Goal: Task Accomplishment & Management: Manage account settings

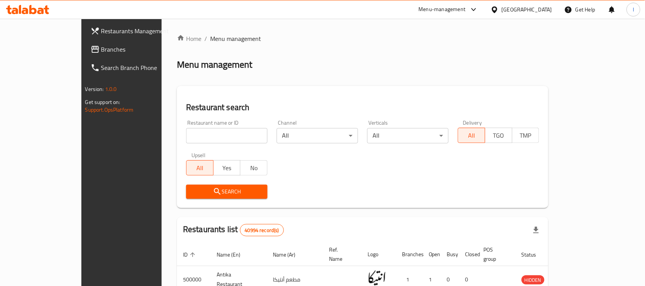
click at [188, 131] on input "search" at bounding box center [226, 135] width 81 height 15
type input "h"
type input "الفيوم"
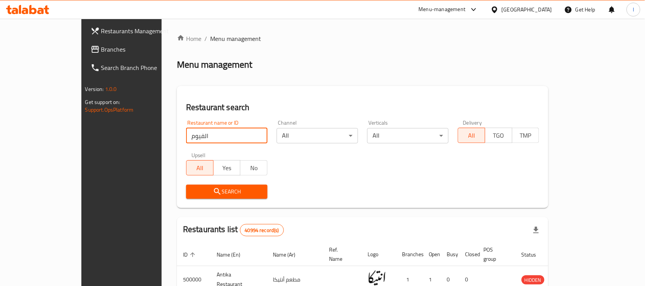
click button "Search" at bounding box center [226, 192] width 81 height 14
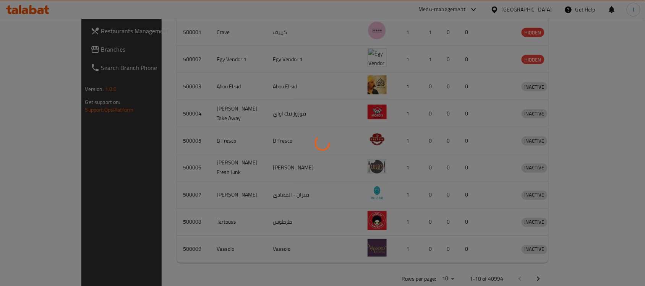
scroll to position [283, 0]
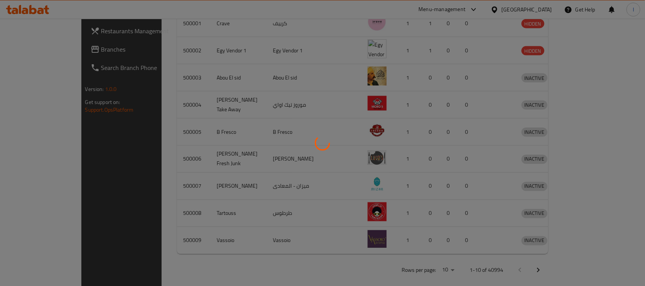
click at [339, 266] on div at bounding box center [322, 143] width 645 height 286
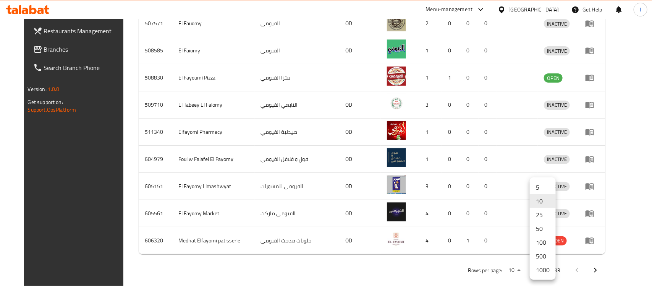
click at [541, 272] on li "1000" at bounding box center [543, 270] width 26 height 14
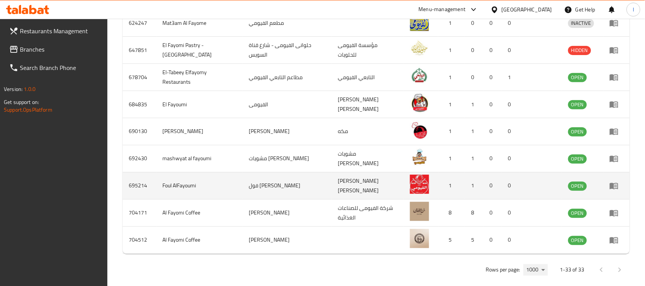
scroll to position [913, 0]
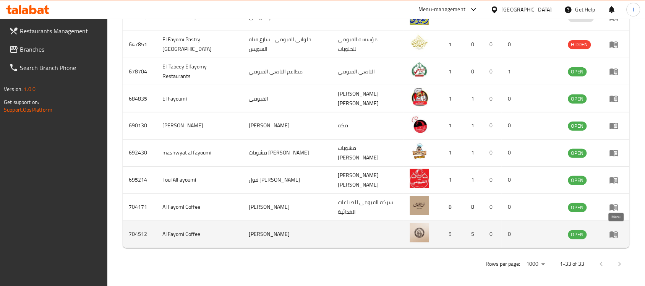
click at [616, 230] on icon "enhanced table" at bounding box center [614, 234] width 9 height 9
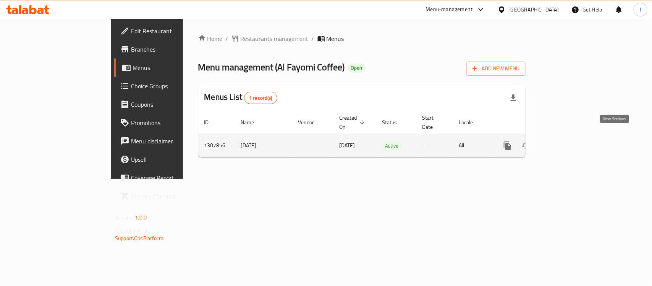
click at [572, 136] on link "enhanced table" at bounding box center [563, 145] width 18 height 18
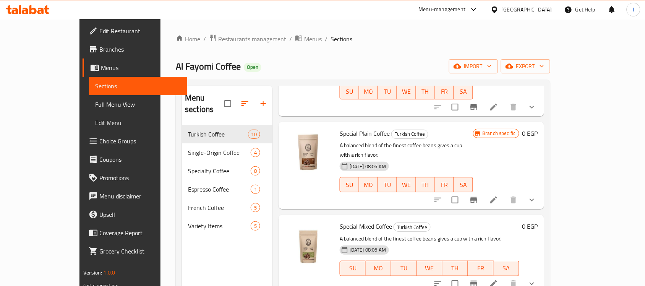
scroll to position [191, 0]
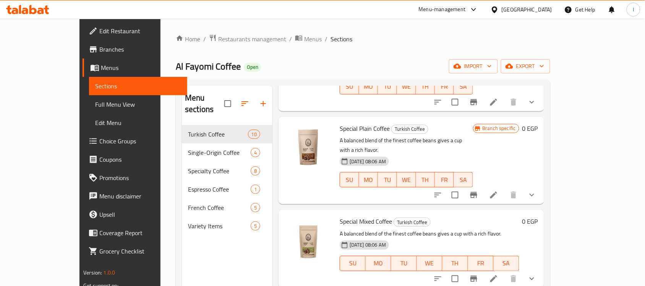
click at [490, 216] on h6 "Special Mixed Coffee Turkish Coffee" at bounding box center [430, 221] width 180 height 11
click at [522, 237] on div "[DATE] 08:06 AM SU MO TU WE TH FR SA" at bounding box center [430, 257] width 186 height 41
click at [498, 274] on icon at bounding box center [493, 278] width 9 height 9
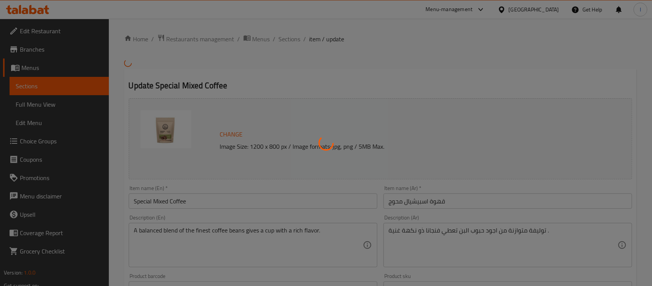
type input "إختيارك من الحجم:"
type input "1"
type input "إختيارك من القهوة:"
type input "1"
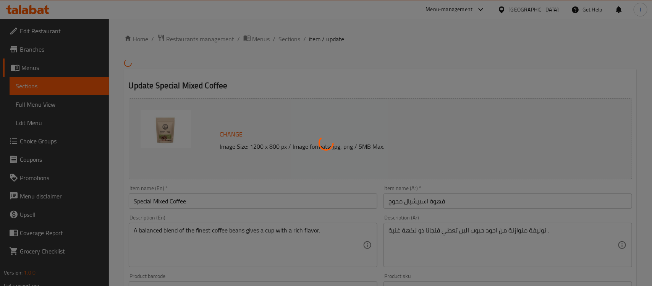
type input "1"
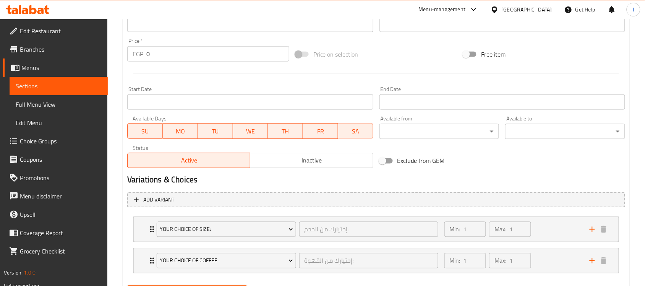
scroll to position [309, 0]
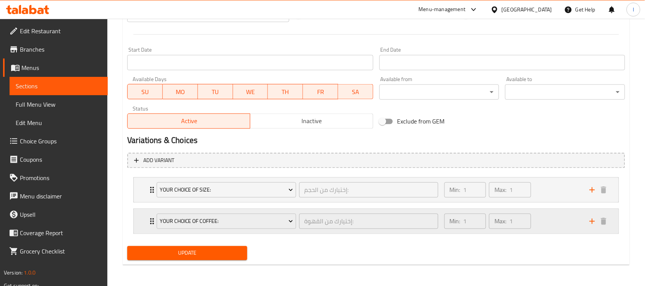
click at [378, 230] on div "Your Choice Of Coffee: إختيارك من القهوة: ​" at bounding box center [297, 221] width 290 height 24
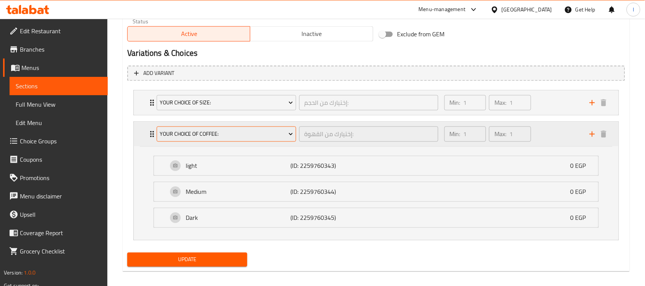
scroll to position [403, 0]
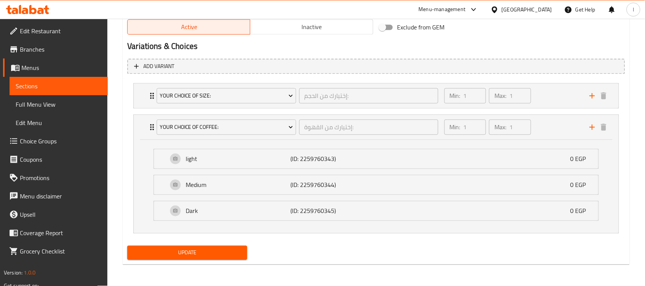
click at [125, 161] on div "Add variant Your Choice Of Size: إختيارك من الحجم: ​ Min: 1 ​ Max: 1 ​ 1/8 kg (…" at bounding box center [376, 149] width 504 height 187
click at [54, 85] on span "Sections" at bounding box center [59, 85] width 86 height 9
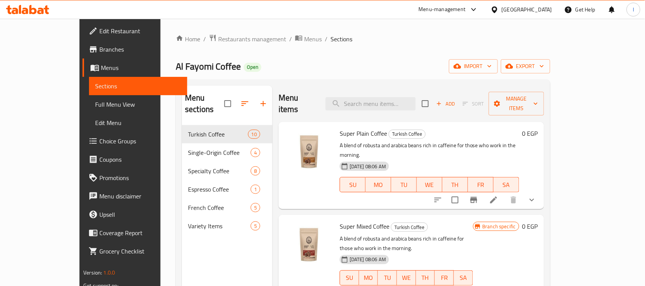
click at [318, 57] on div "Home / Restaurants management / Menus / Sections Al Fayomi Coffee Open import e…" at bounding box center [363, 206] width 375 height 344
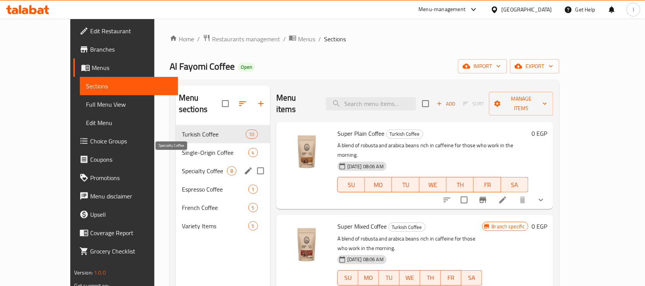
click at [187, 166] on span "Specialty Coffee" at bounding box center [204, 170] width 45 height 9
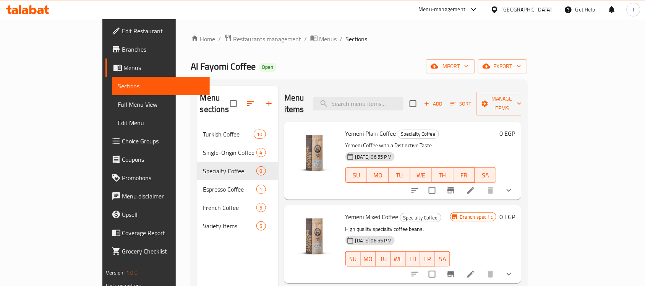
click at [448, 141] on p "Yemeni Coffee with a Distinctive Taste" at bounding box center [421, 146] width 151 height 10
click at [474, 187] on icon at bounding box center [470, 190] width 7 height 7
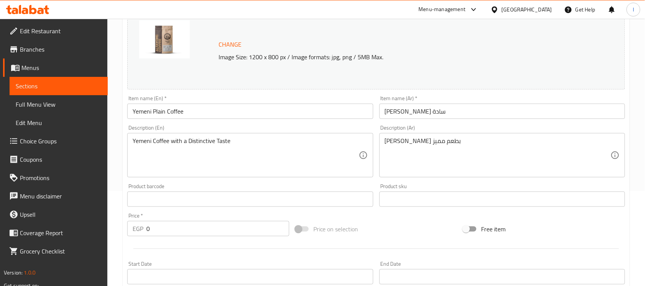
scroll to position [96, 0]
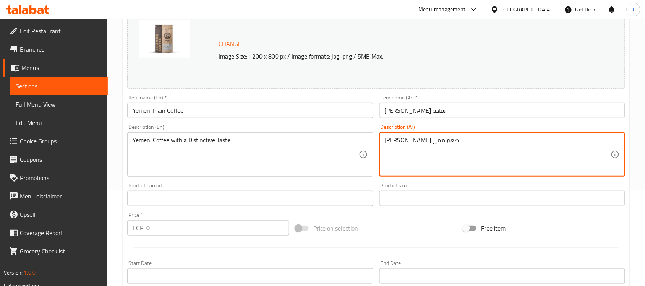
click at [429, 144] on textarea "[PERSON_NAME] بطعم مميز" at bounding box center [498, 154] width 226 height 36
click at [473, 148] on textarea "[PERSON_NAME] بطعم مميز" at bounding box center [498, 154] width 226 height 36
click at [404, 143] on textarea "[PERSON_NAME] بطعم مميز" at bounding box center [498, 154] width 226 height 36
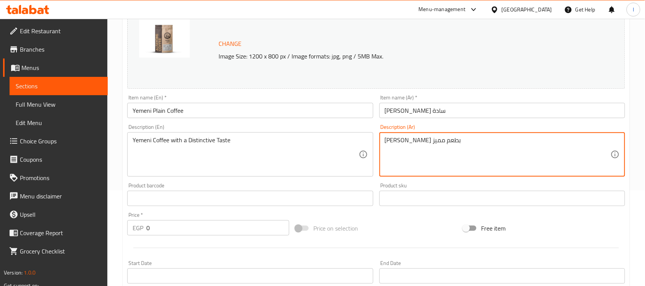
click at [404, 143] on textarea "[PERSON_NAME] بطعم مميز" at bounding box center [498, 154] width 226 height 36
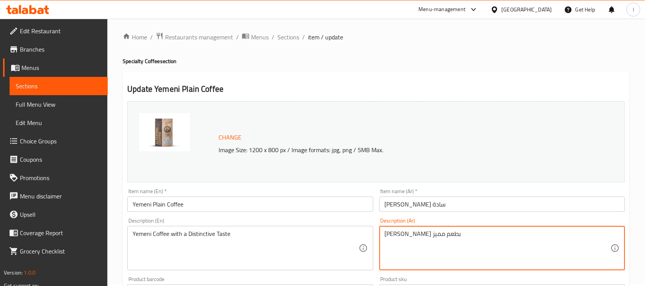
scroll to position [0, 0]
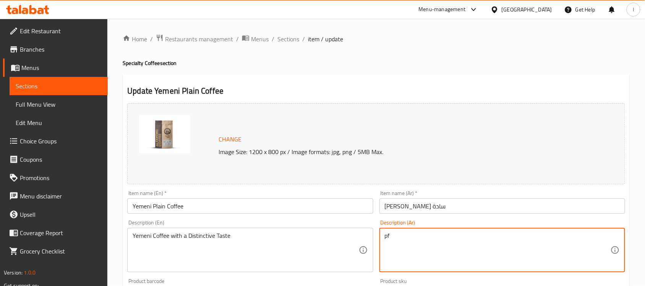
type textarea "p"
type textarea "خ"
click at [444, 239] on textarea "حبوب القهوة المختصة ذو الجودة العالية" at bounding box center [498, 250] width 226 height 36
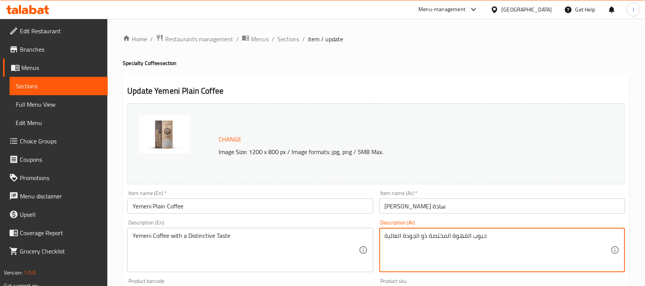
type textarea "حبوب القهوة المختصة ذو الجودة العالية"
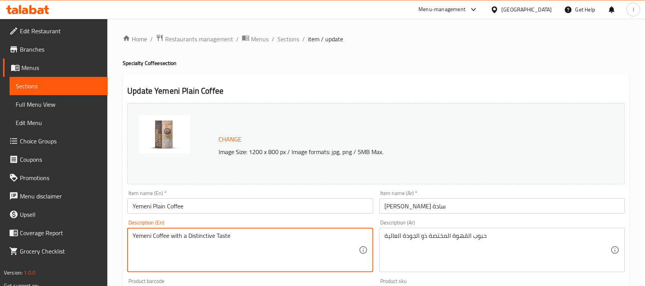
click at [178, 235] on textarea "Yemeni Coffee with a Distinctive Taste" at bounding box center [246, 250] width 226 height 36
type textarea "أ"
click at [169, 234] on textarea "High quality Specialty coffee beans" at bounding box center [246, 250] width 226 height 36
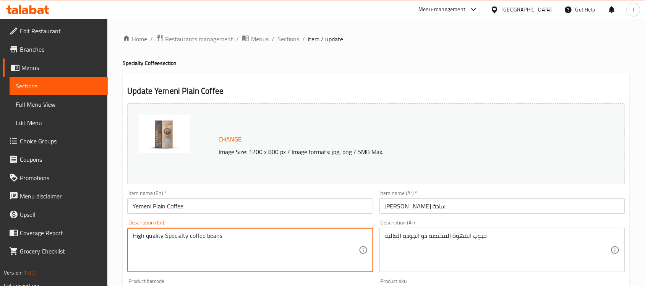
click at [169, 234] on textarea "High quality Specialty coffee beans" at bounding box center [246, 250] width 226 height 36
type textarea "High quality Specialty coffee beans"
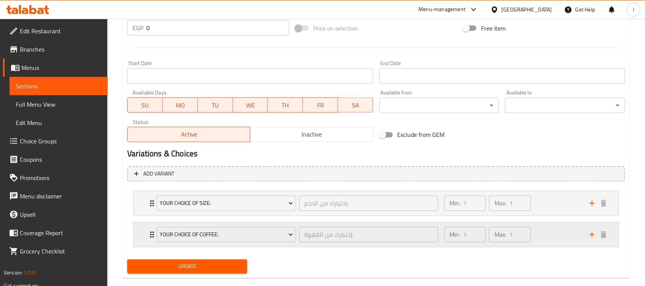
scroll to position [309, 0]
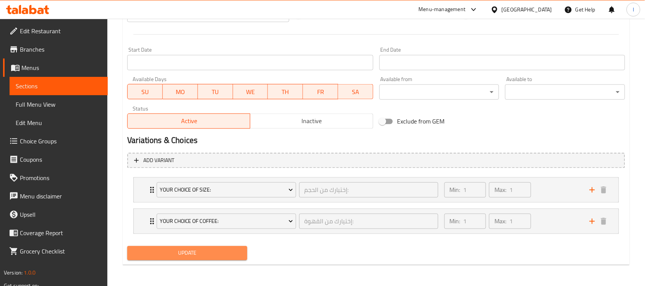
click at [213, 255] on span "Update" at bounding box center [187, 253] width 108 height 10
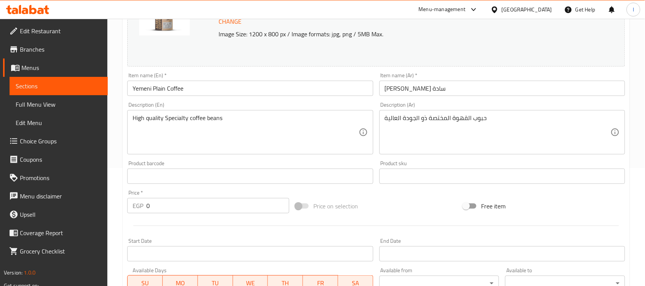
scroll to position [0, 0]
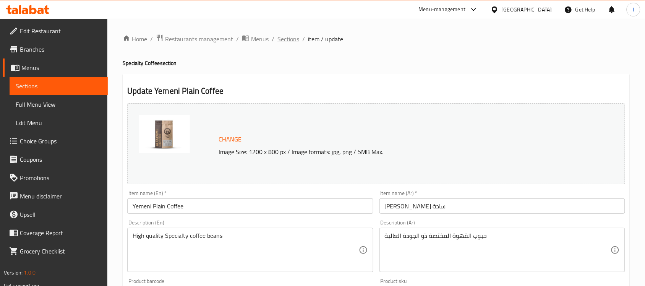
click at [288, 41] on span "Sections" at bounding box center [288, 38] width 22 height 9
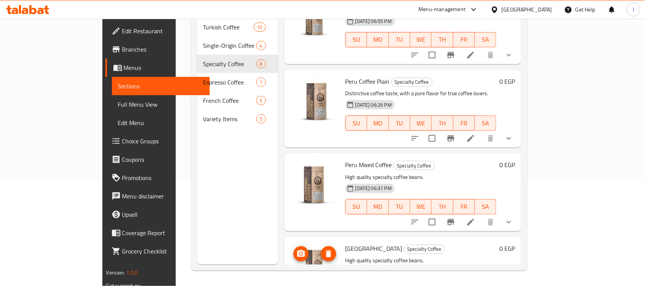
scroll to position [257, 0]
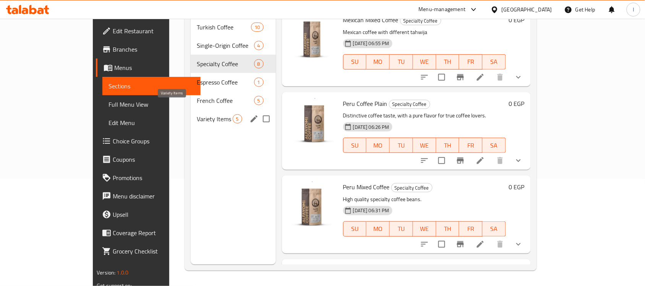
click at [197, 114] on span "Variety Items" at bounding box center [215, 118] width 36 height 9
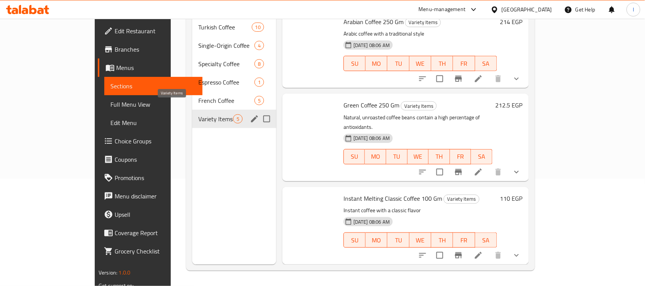
scroll to position [150, 0]
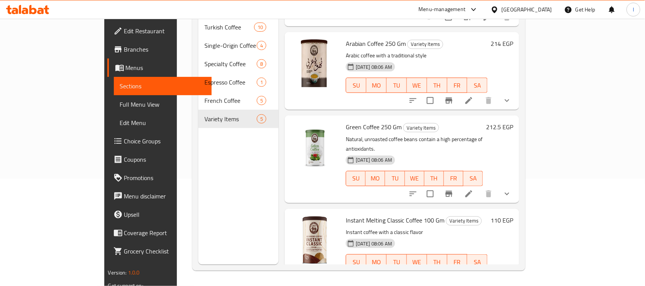
click at [480, 94] on li at bounding box center [468, 101] width 21 height 14
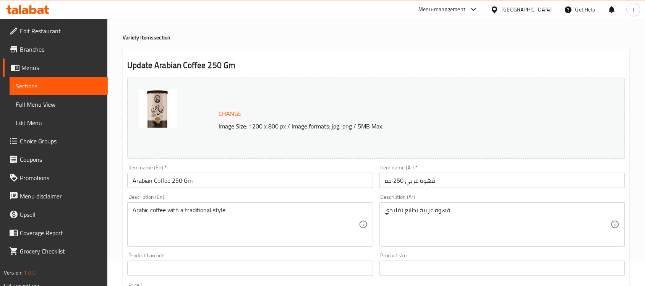
scroll to position [48, 0]
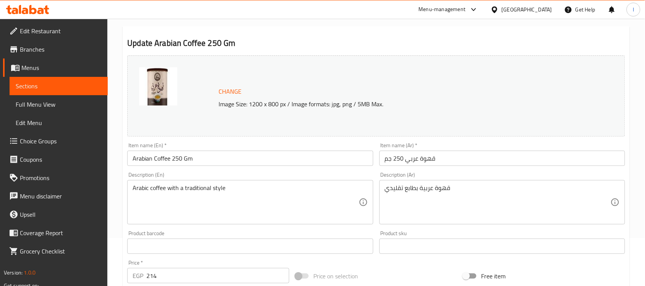
click at [441, 189] on textarea "قهوة عربية بطابع تقليدي" at bounding box center [498, 202] width 226 height 36
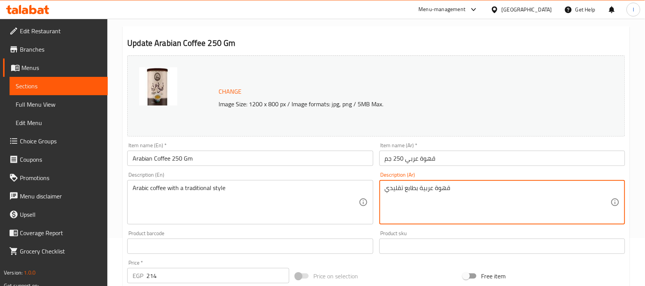
click at [441, 189] on textarea "قهوة عربية بطابع تقليدي" at bounding box center [498, 202] width 226 height 36
type textarea "r"
click at [397, 186] on textarea "قهوة مطحونة مع الهييل والزعفران" at bounding box center [498, 202] width 226 height 36
click at [394, 192] on textarea "قهوة مطحونة مع الهييل وقرنفل وجنزبيل والقرفة" at bounding box center [498, 202] width 226 height 36
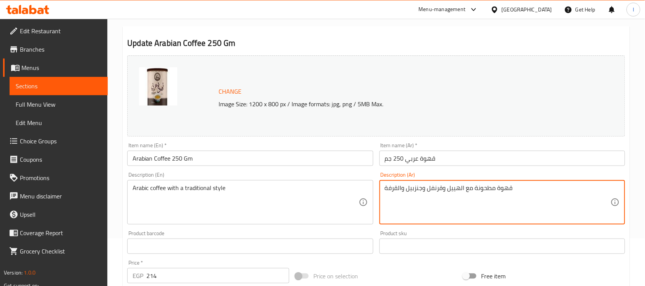
click at [394, 192] on textarea "قهوة مطحونة مع الهييل وقرنفل وجنزبيل والقرفة" at bounding box center [498, 202] width 226 height 36
click at [393, 192] on textarea "قهوة مطحونة مع الهييل وقرنفل وجنزبيل والقرفة" at bounding box center [498, 202] width 226 height 36
type textarea "قهوة مطحونة مع الهييل وقرنفل وجنزبيل والقرفة"
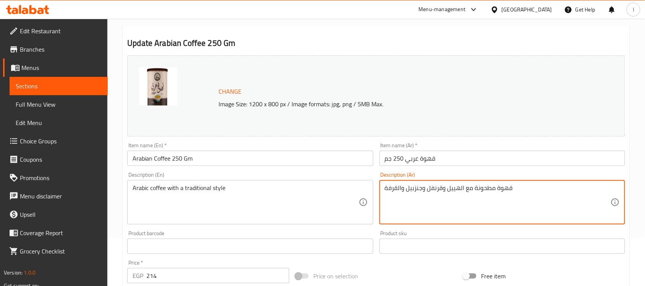
click at [298, 184] on div "Arabic coffee with a traditional style Description (En)" at bounding box center [250, 202] width 246 height 44
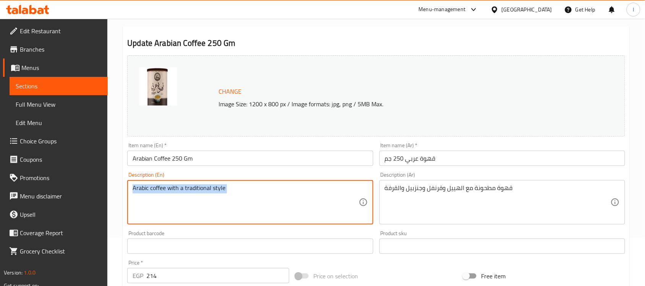
click at [298, 184] on div "Arabic coffee with a traditional style Description (En)" at bounding box center [250, 202] width 246 height 44
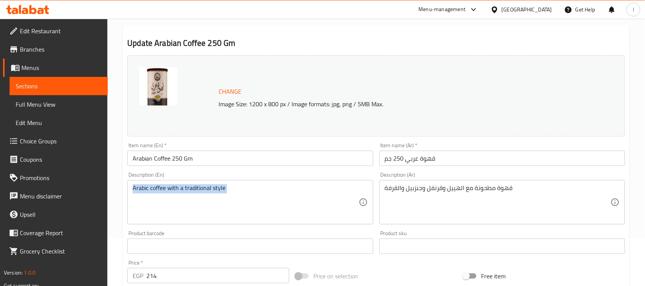
click at [298, 184] on div "Arabic coffee with a traditional style Description (En)" at bounding box center [250, 202] width 246 height 44
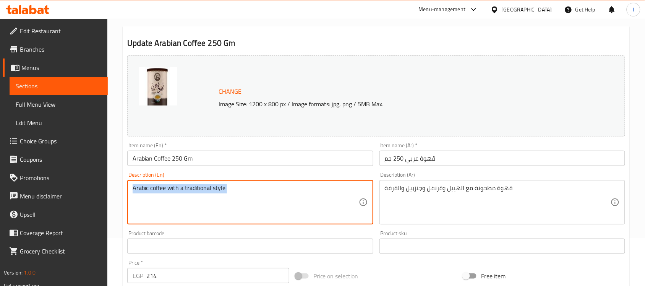
click at [298, 184] on div "Arabic coffee with a traditional style Description (En)" at bounding box center [250, 202] width 246 height 44
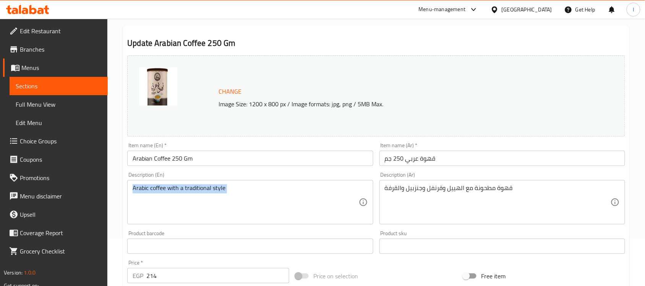
click at [298, 184] on div "Arabic coffee with a traditional style Description (En)" at bounding box center [250, 202] width 246 height 44
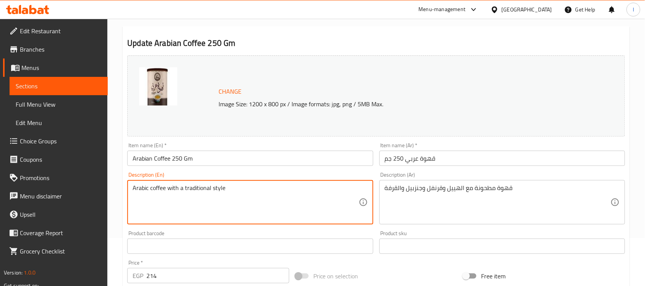
click at [264, 185] on textarea "Arabic coffee with a traditional style" at bounding box center [246, 202] width 226 height 36
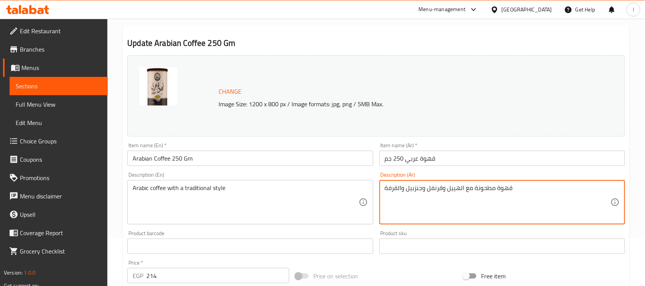
click at [462, 188] on textarea "قهوة مطحونة مع الهييل وقرنفل وجنزبيل والقرفة" at bounding box center [498, 202] width 226 height 36
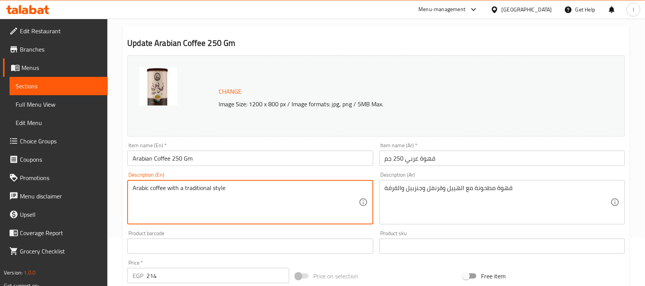
click at [222, 188] on textarea "Arabic coffee with a traditional style" at bounding box center [246, 202] width 226 height 36
paste textarea "Ground coffee with cardamom, cloves, ginger and cinnamon."
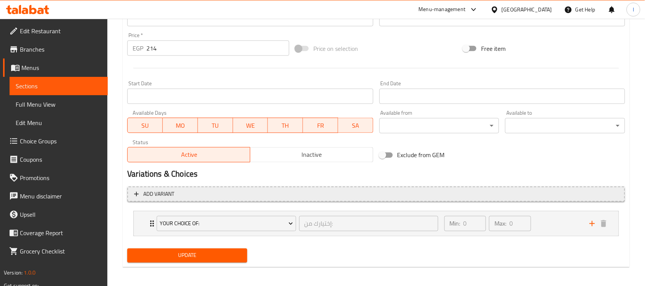
scroll to position [277, 0]
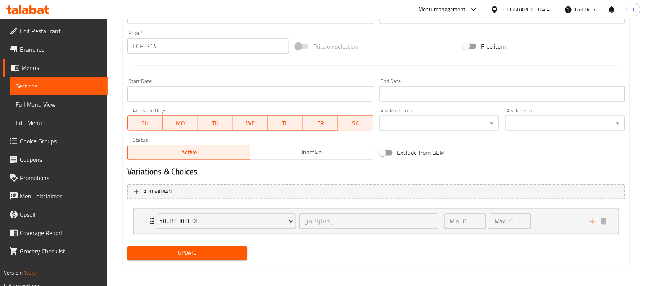
type textarea "Ground coffee with cardamom, cloves, ginger and cinnamon."
click at [201, 254] on span "Update" at bounding box center [187, 253] width 108 height 10
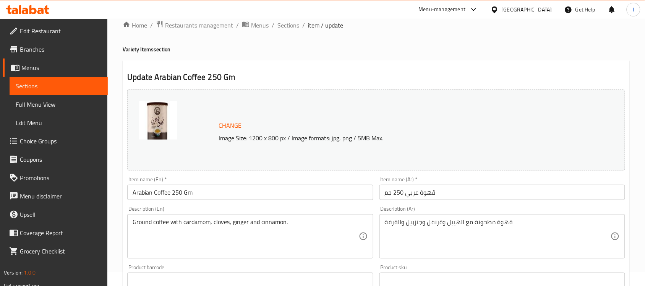
scroll to position [0, 0]
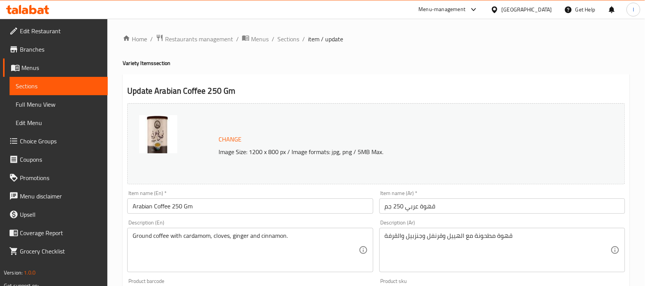
click at [282, 39] on span "Sections" at bounding box center [288, 38] width 22 height 9
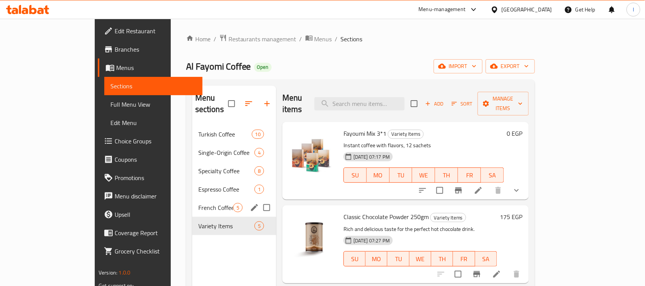
click at [198, 203] on span "French Coffee" at bounding box center [215, 207] width 35 height 9
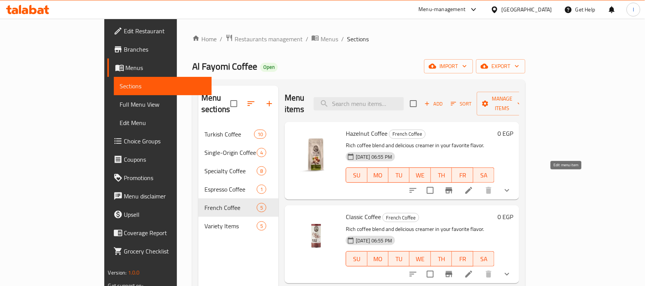
click at [474, 186] on icon at bounding box center [468, 190] width 9 height 9
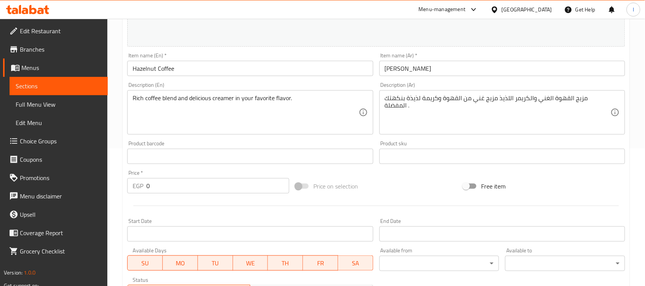
scroll to position [143, 0]
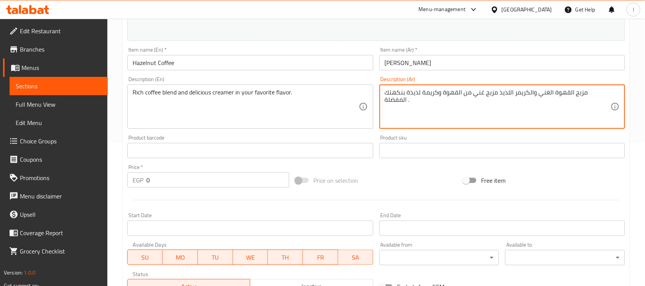
click at [444, 103] on textarea "مزيج القهوة الغني والكريمر اللذيذ مزيج غني من القهوة وكريمة لذيذة بنكهتك المفضل…" at bounding box center [498, 107] width 226 height 36
click at [439, 92] on textarea "مزيج القهوة الغني والكريمر اللذيذ مزيج غني من القهوة وكريمة لذيذة بنكهتك المفضل…" at bounding box center [498, 107] width 226 height 36
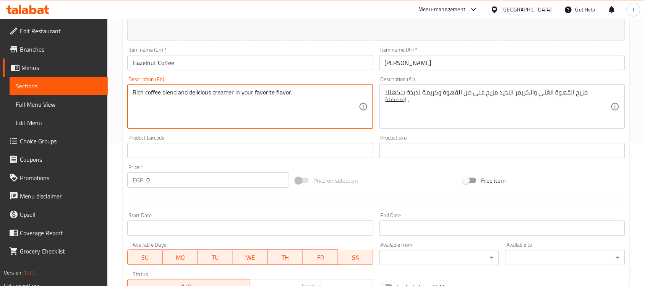
click at [233, 97] on textarea "Rich coffee blend and delicious creamer in your favorite flavor." at bounding box center [246, 107] width 226 height 36
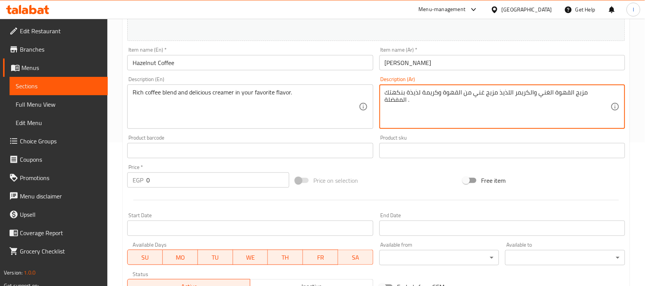
drag, startPoint x: 518, startPoint y: 92, endPoint x: 450, endPoint y: 92, distance: 68.0
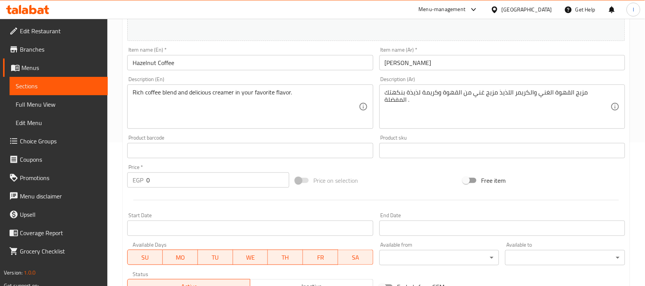
click at [430, 88] on div "مزيج القهوة الغني والكريمر اللذيذ مزيج غني من القهوة وكريمة لذيذة بنكهتك المفضل…" at bounding box center [503, 106] width 246 height 44
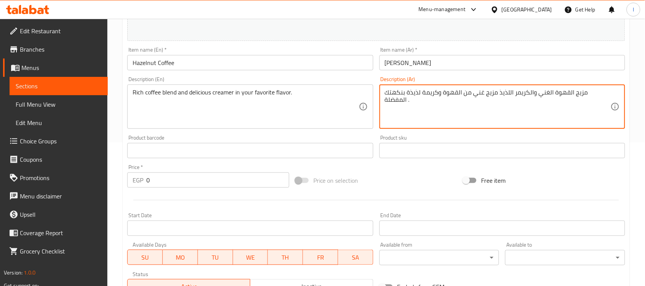
click at [435, 111] on textarea "مزيج القهوة الغني والكريمر اللذيذ مزيج غني من القهوة وكريمة لذيذة بنكهتك المفضل…" at bounding box center [498, 107] width 226 height 36
click at [509, 92] on textarea "مزيج القهوة الغني والكريمر اللذيذ مزيج غني من القهوة وكريمة لذيذة بنكهتك المفضل…" at bounding box center [498, 107] width 226 height 36
click at [232, 97] on textarea "Rich coffee blend and delicious creamer in your favorite flavor." at bounding box center [246, 107] width 226 height 36
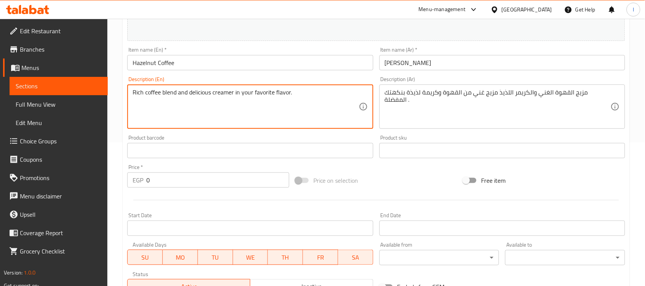
click at [232, 97] on textarea "Rich coffee blend and delicious creamer in your favorite flavor." at bounding box center [246, 107] width 226 height 36
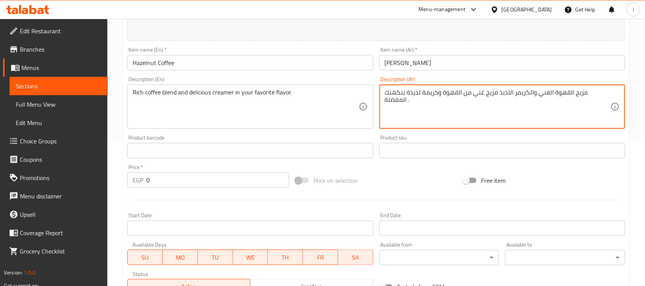
click at [467, 89] on textarea "مزيج القهوة الغني والكريمر اللذيذ مزيج غني من القهوة وكريمة لذيذة بنكهتك المفضل…" at bounding box center [498, 107] width 226 height 36
paste textarea "بالنكهة"
type textarea "مزيج القهوة الغني والكريمر اللذيذ بالنكهة المفضلة ."
click at [482, 88] on div "مزيج القهوة الغني والكريمر اللذيذ بالنكهة المفضلة . Description (Ar)" at bounding box center [503, 106] width 246 height 44
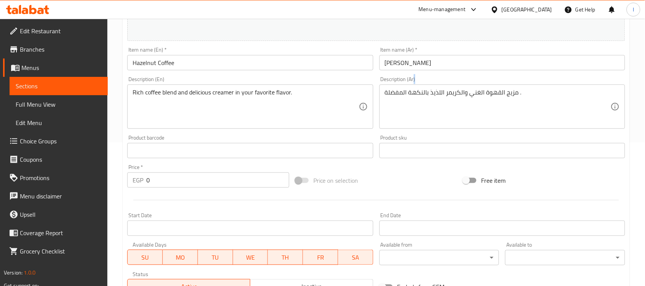
click at [482, 88] on div "مزيج القهوة الغني والكريمر اللذيذ بالنكهة المفضلة . Description (Ar)" at bounding box center [503, 106] width 246 height 44
click at [480, 88] on div "مزيج القهوة الغني والكريمر اللذيذ بالنكهة المفضلة . Description (Ar)" at bounding box center [503, 106] width 246 height 44
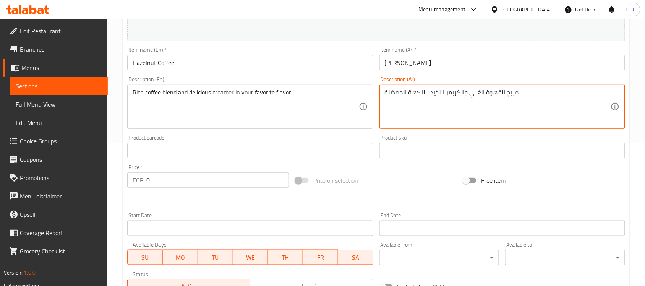
click at [480, 96] on textarea "مزيج القهوة الغني والكريمر اللذيذ بالنكهة المفضلة ." at bounding box center [498, 107] width 226 height 36
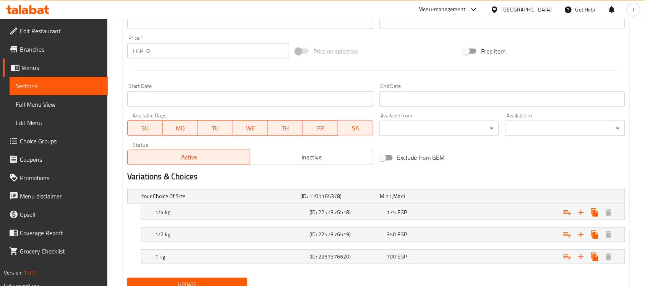
scroll to position [305, 0]
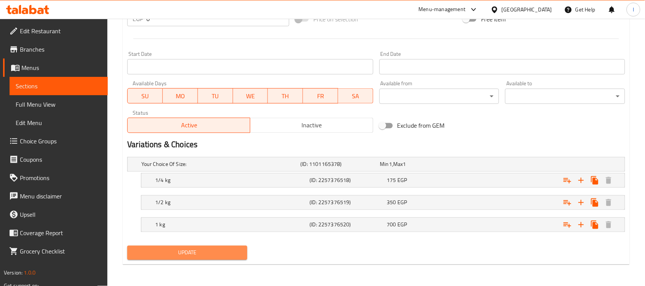
click at [203, 251] on span "Update" at bounding box center [187, 253] width 108 height 10
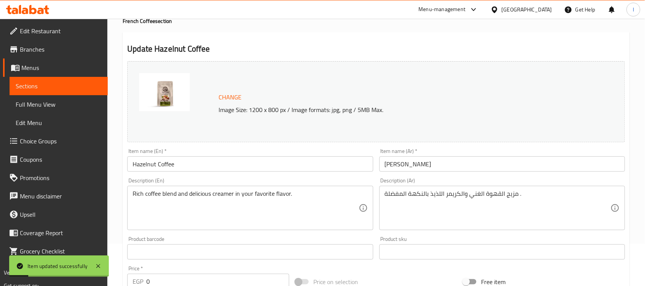
scroll to position [0, 0]
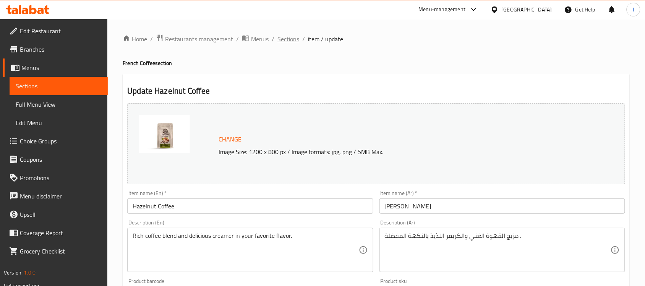
click at [293, 39] on span "Sections" at bounding box center [288, 38] width 22 height 9
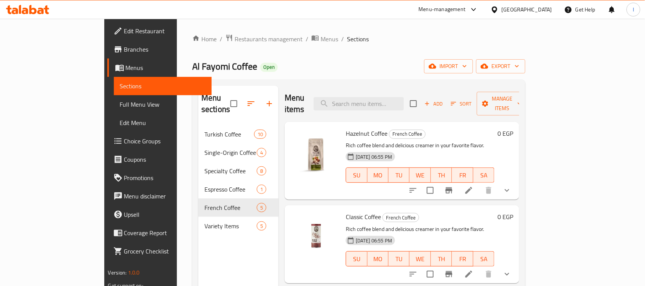
scroll to position [48, 0]
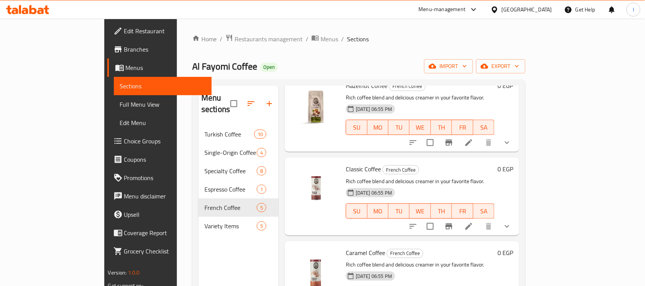
click at [474, 222] on icon at bounding box center [468, 226] width 9 height 9
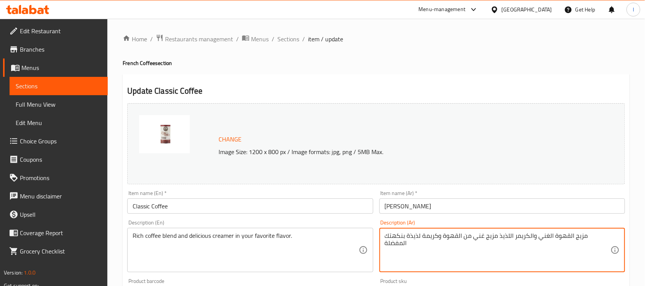
click at [495, 238] on textarea "مزيج القهوة الغني والكريمر اللذيذ مزيج غني من القهوة وكريمة لذيذة بنكهتك المفضلة" at bounding box center [498, 250] width 226 height 36
paste textarea "بالنكهة المفضلة ."
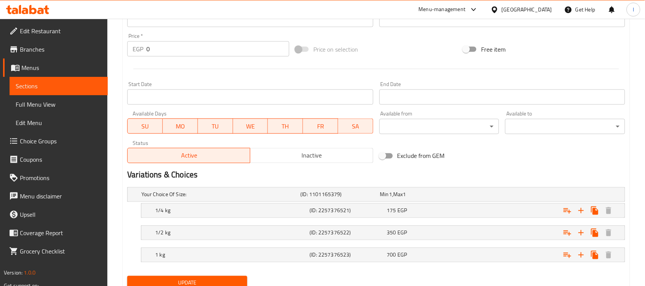
scroll to position [305, 0]
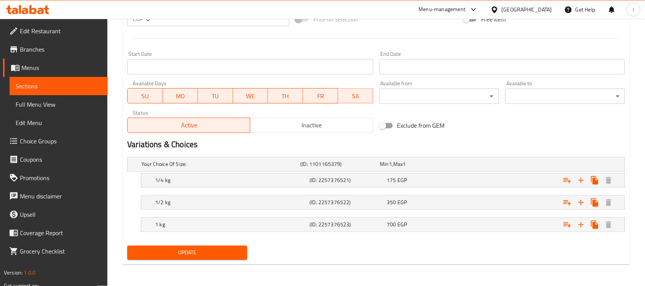
type textarea "مزيج القهوة الغني والكريمر اللذيذ بالنكهة المفضلة ."
click at [198, 253] on span "Update" at bounding box center [187, 253] width 108 height 10
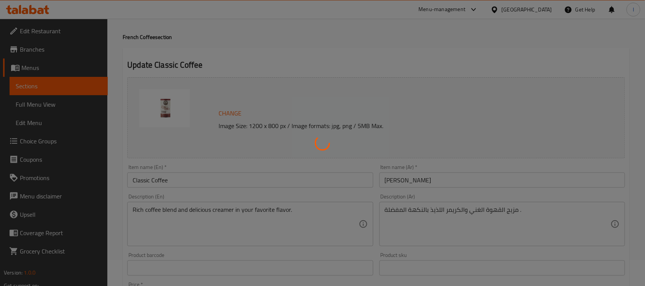
scroll to position [0, 0]
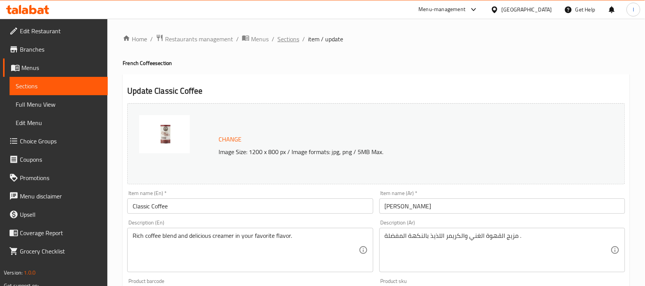
click at [292, 42] on span "Sections" at bounding box center [288, 38] width 22 height 9
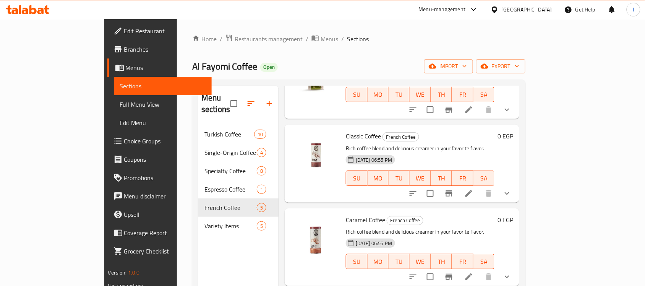
scroll to position [96, 0]
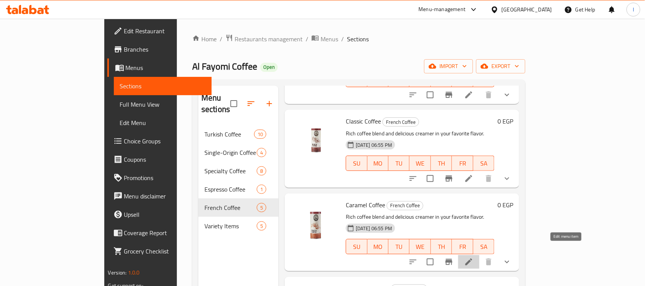
click at [474, 257] on icon at bounding box center [468, 261] width 9 height 9
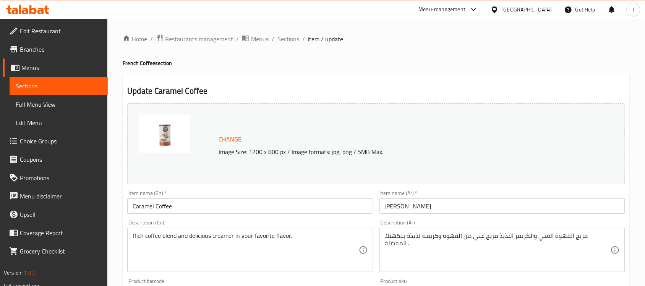
click at [542, 236] on textarea "مزيج القهوة الغني والكريمر اللذيذ مزيج غني من القهوة وكريمة لذيذة بنكهتك المفضل…" at bounding box center [498, 250] width 226 height 36
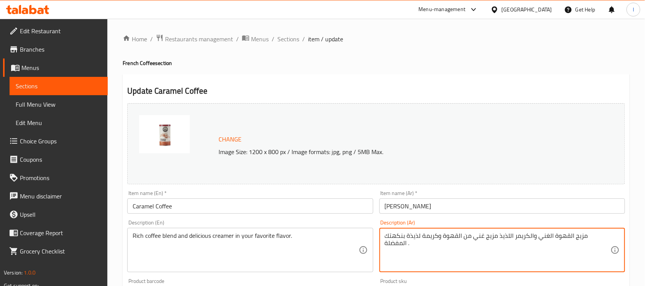
click at [542, 236] on textarea "مزيج القهوة الغني والكريمر اللذيذ مزيج غني من القهوة وكريمة لذيذة بنكهتك المفضل…" at bounding box center [498, 250] width 226 height 36
paste textarea "بالنكهة"
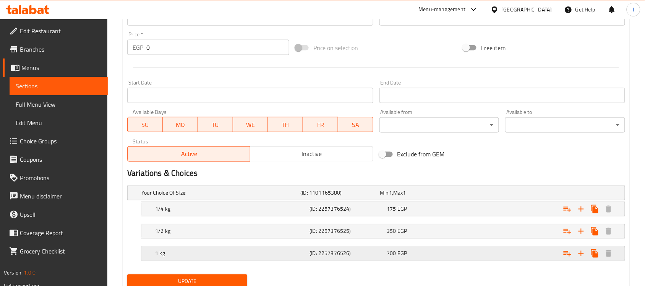
scroll to position [305, 0]
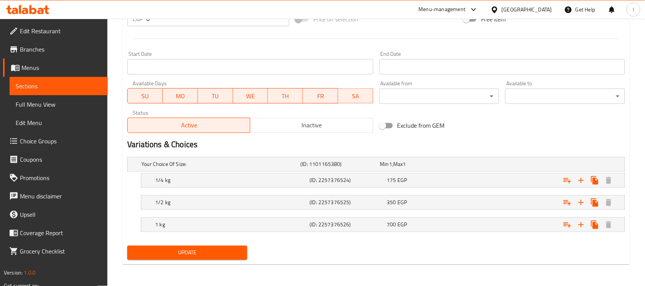
type textarea "مزيج القهوة الغني والكريمر اللذيذ بالنكهة المفضلة ."
click at [220, 257] on span "Update" at bounding box center [187, 253] width 108 height 10
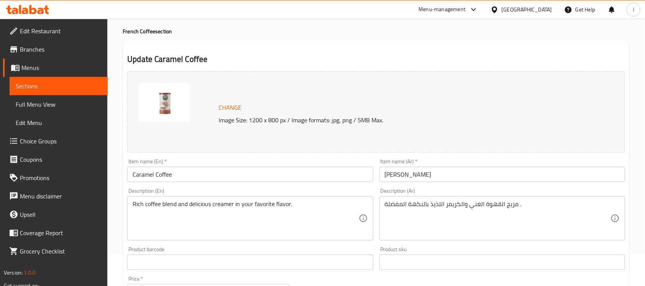
scroll to position [0, 0]
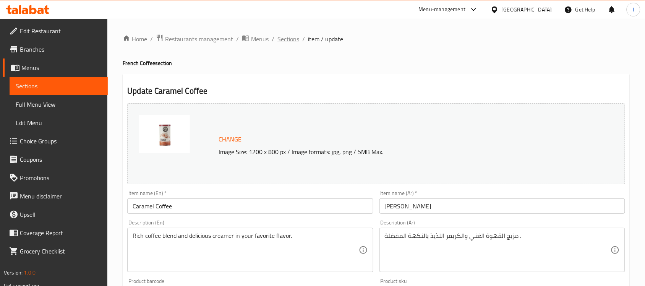
click at [289, 42] on span "Sections" at bounding box center [288, 38] width 22 height 9
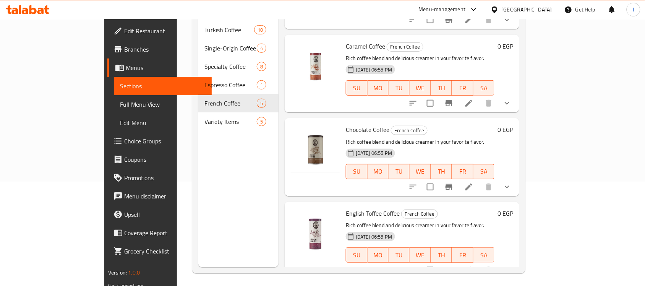
scroll to position [107, 0]
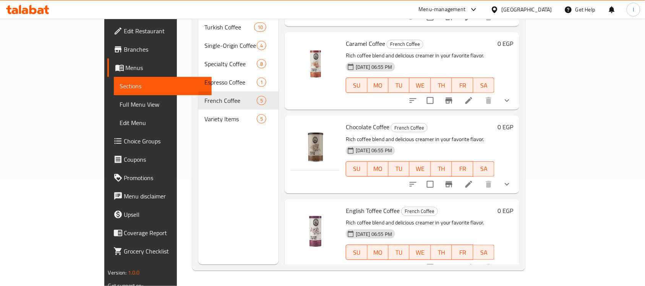
click at [472, 181] on icon at bounding box center [469, 184] width 7 height 7
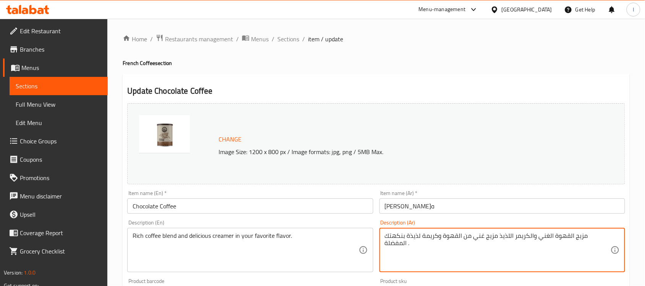
click at [415, 245] on textarea "مزيج القهوة الغني والكريمر اللذيذ مزيج غني من القهوة وكريمة لذيذة بنكهتك المفضل…" at bounding box center [498, 250] width 226 height 36
paste textarea "بالنكهة"
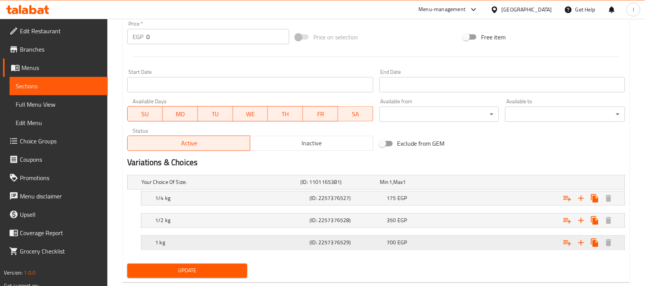
scroll to position [305, 0]
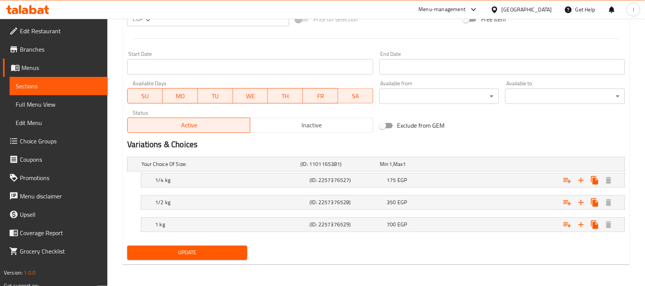
type textarea "مزيج القهوة الغني والكريمر اللذيذ بالنكهة المفضلة ."
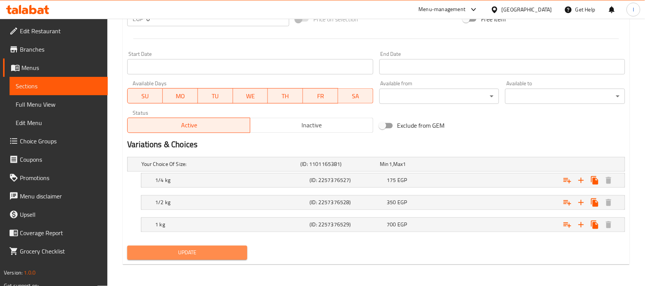
click at [201, 251] on span "Update" at bounding box center [187, 253] width 108 height 10
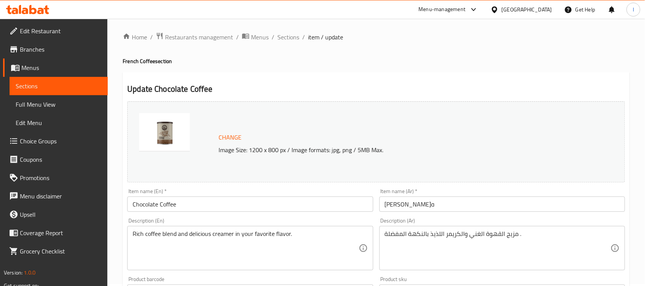
scroll to position [0, 0]
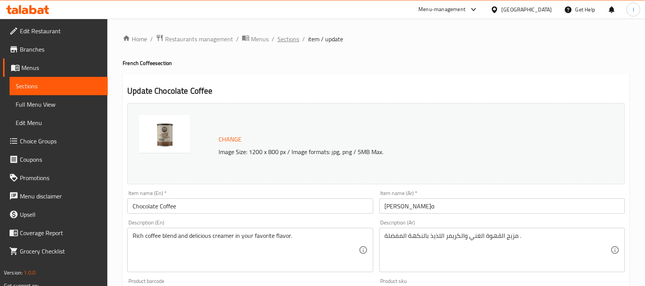
click at [290, 37] on span "Sections" at bounding box center [288, 38] width 22 height 9
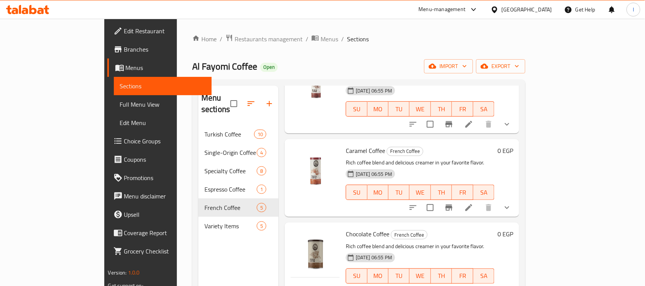
scroll to position [107, 0]
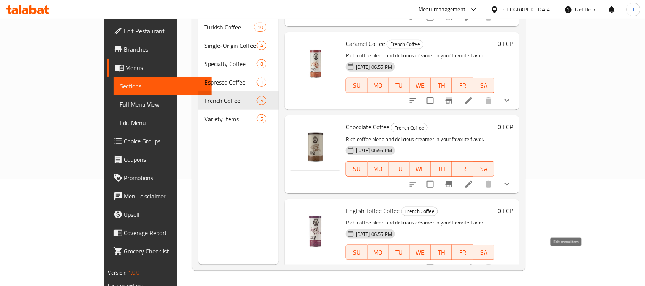
click at [474, 263] on icon at bounding box center [468, 267] width 9 height 9
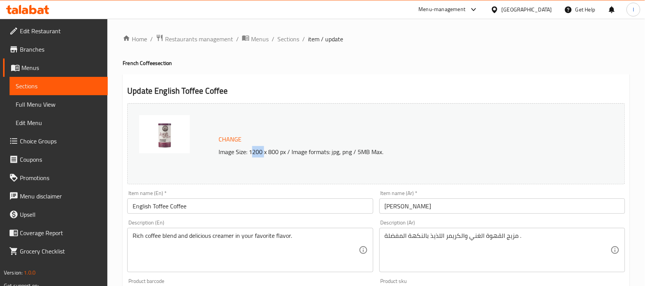
drag, startPoint x: 252, startPoint y: 151, endPoint x: 264, endPoint y: 150, distance: 11.5
click at [264, 150] on p "Image Size: 1200 x 800 px / Image formats: jpg, png / 5MB Max." at bounding box center [393, 151] width 355 height 9
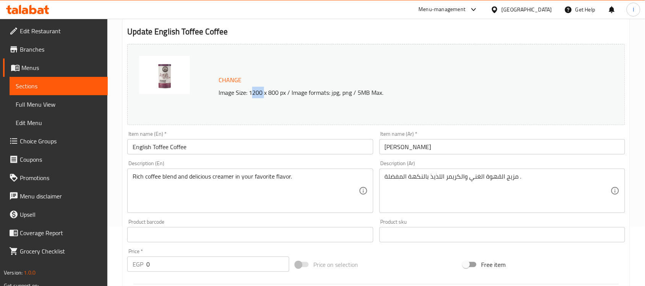
scroll to position [48, 0]
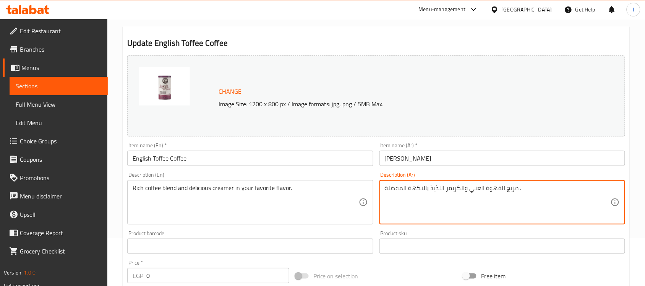
click at [414, 192] on textarea "مزيج القهوة الغني والكريمر اللذيذ بالنكهة المفضلة ." at bounding box center [498, 202] width 226 height 36
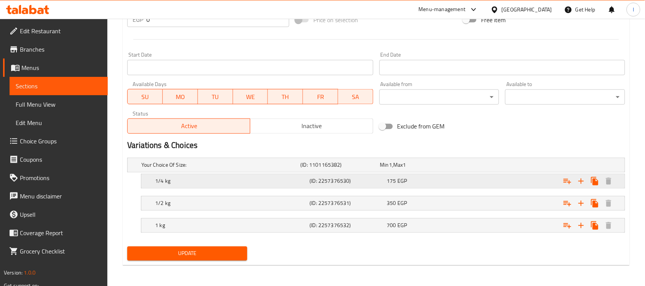
scroll to position [305, 0]
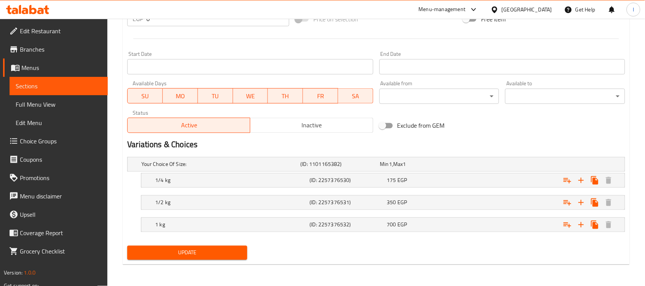
click at [204, 251] on span "Update" at bounding box center [187, 253] width 108 height 10
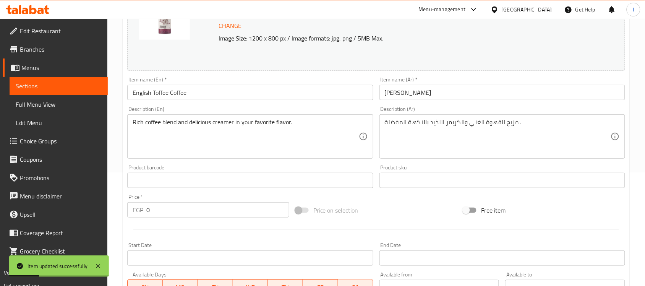
scroll to position [0, 0]
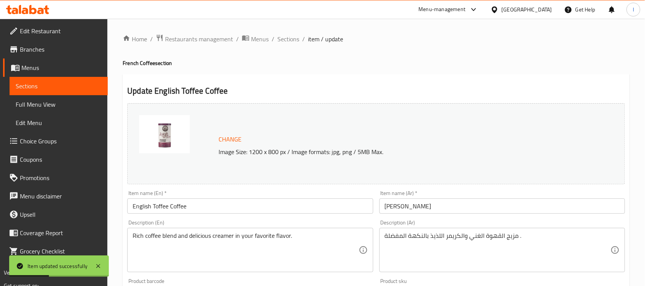
click at [250, 148] on p "Image Size: 1200 x 800 px / Image formats: jpg, png / 5MB Max." at bounding box center [393, 151] width 355 height 9
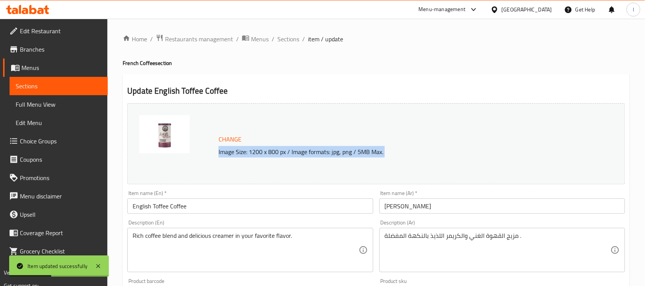
click at [250, 148] on p "Image Size: 1200 x 800 px / Image formats: jpg, png / 5MB Max." at bounding box center [393, 151] width 355 height 9
click at [272, 153] on p "Image Size: 1200 x 800 px / Image formats: jpg, png / 5MB Max." at bounding box center [393, 151] width 355 height 9
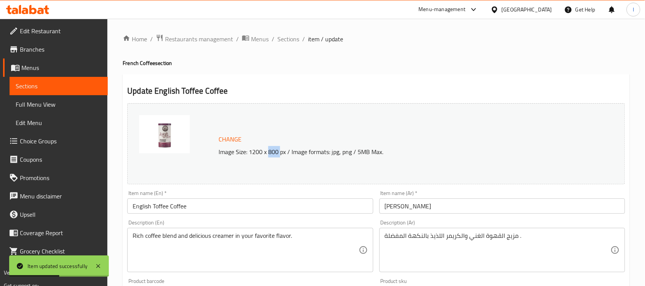
click at [272, 153] on p "Image Size: 1200 x 800 px / Image formats: jpg, png / 5MB Max." at bounding box center [393, 151] width 355 height 9
drag, startPoint x: 216, startPoint y: 150, endPoint x: 277, endPoint y: 153, distance: 61.2
click at [285, 151] on p "Image Size: 1200 x 800 px / Image formats: jpg, png / 5MB Max." at bounding box center [393, 151] width 355 height 9
copy p "Image Size: 1200 x 800 px"
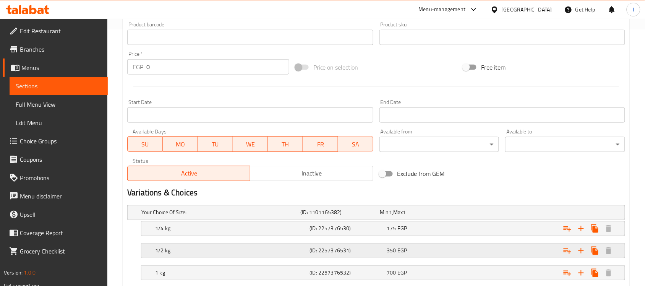
scroll to position [305, 0]
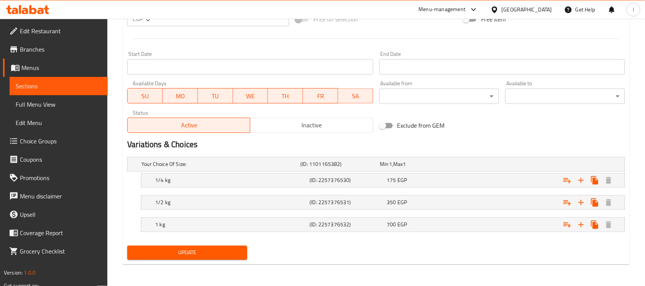
click at [195, 256] on span "Update" at bounding box center [187, 253] width 108 height 10
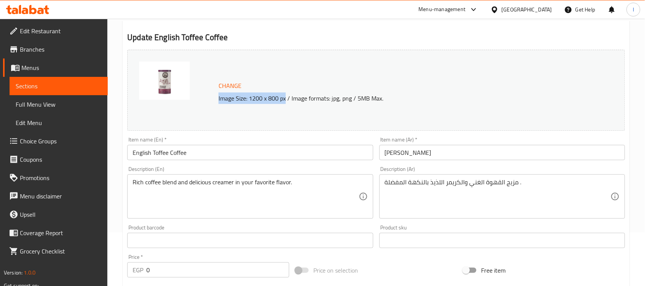
scroll to position [0, 0]
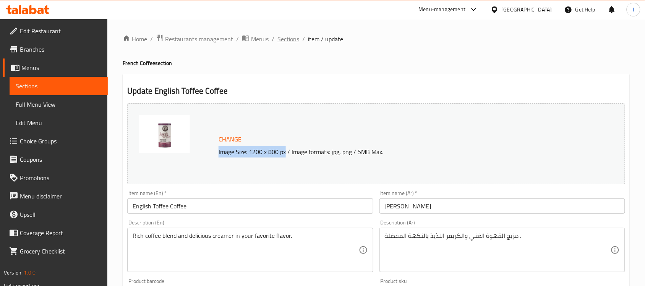
click at [289, 40] on span "Sections" at bounding box center [288, 38] width 22 height 9
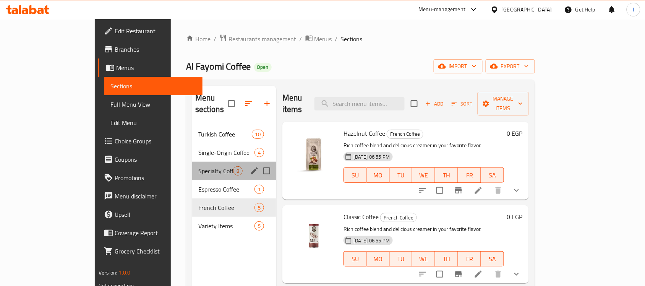
click at [192, 166] on div "Specialty Coffee 8" at bounding box center [234, 171] width 84 height 18
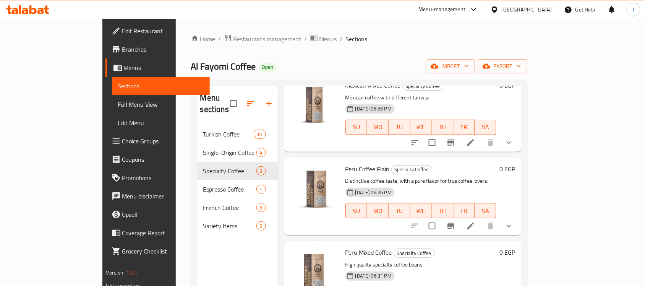
scroll to position [352, 0]
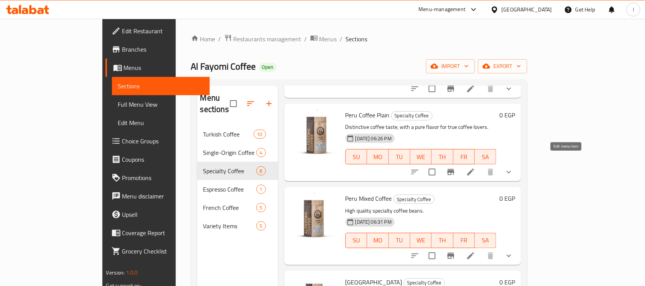
click at [474, 169] on icon at bounding box center [470, 172] width 7 height 7
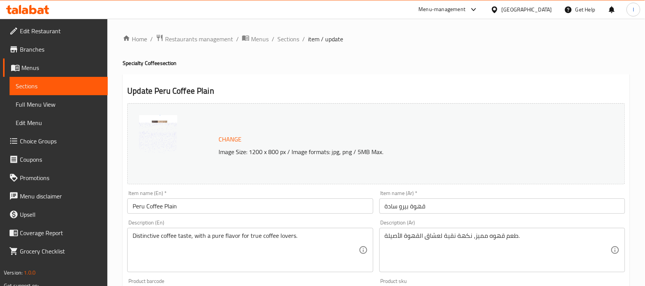
click at [235, 137] on span "Change" at bounding box center [230, 139] width 23 height 11
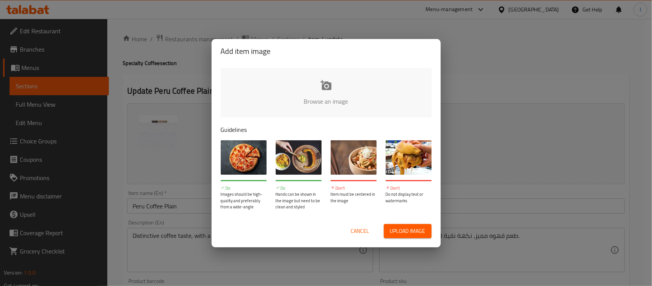
click at [319, 87] on input "file" at bounding box center [585, 103] width 728 height 71
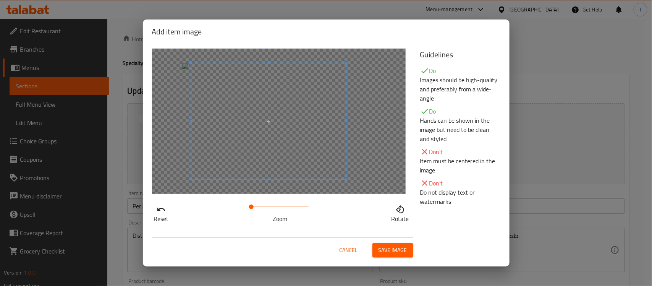
click at [266, 138] on span at bounding box center [268, 121] width 155 height 116
click at [304, 122] on div at bounding box center [267, 120] width 153 height 115
click at [289, 130] on div at bounding box center [267, 120] width 153 height 115
click at [266, 130] on div at bounding box center [267, 120] width 153 height 115
click at [350, 254] on span "Cancel" at bounding box center [349, 250] width 18 height 10
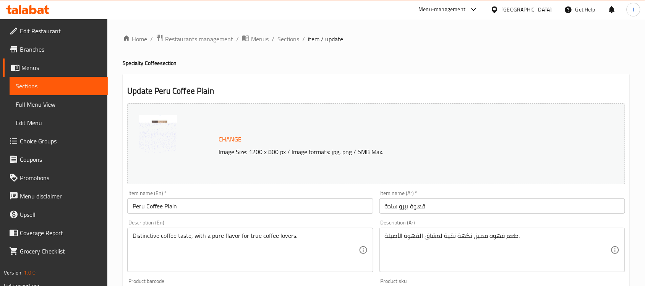
click at [227, 138] on span "Change" at bounding box center [230, 139] width 23 height 11
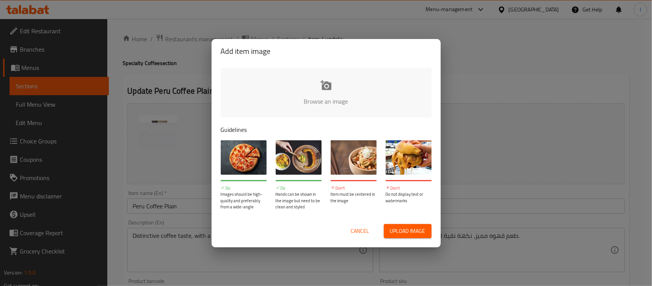
click at [320, 89] on input "file" at bounding box center [585, 103] width 728 height 71
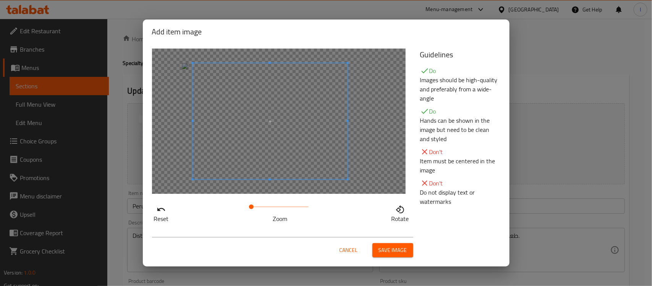
click at [222, 134] on span at bounding box center [270, 121] width 155 height 116
click at [400, 251] on span "Save image" at bounding box center [393, 250] width 29 height 10
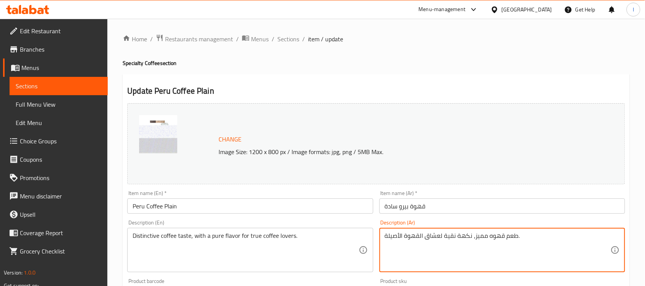
click at [448, 235] on textarea "طعم قهوه مميز، نكهة نقية لعشاق القهوة الأصيلة." at bounding box center [498, 250] width 226 height 36
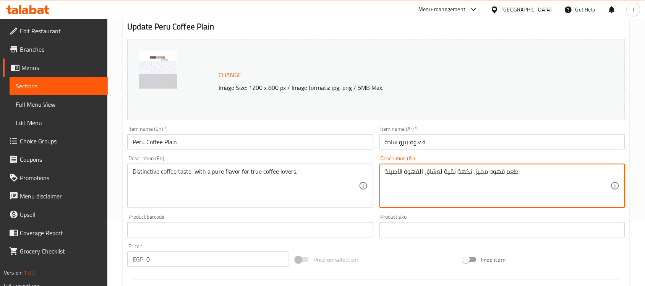
scroll to position [48, 0]
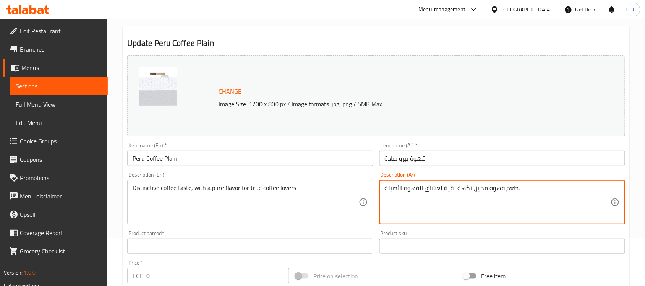
paste textarea "بوب القهوة المختصة ذو الجودة العالية"
type textarea "حبوب القهوة المختصة ذو الجودة العالية ."
click at [242, 186] on textarea "Distinctive coffee taste, with a pure flavor for true coffee lovers." at bounding box center [246, 202] width 226 height 36
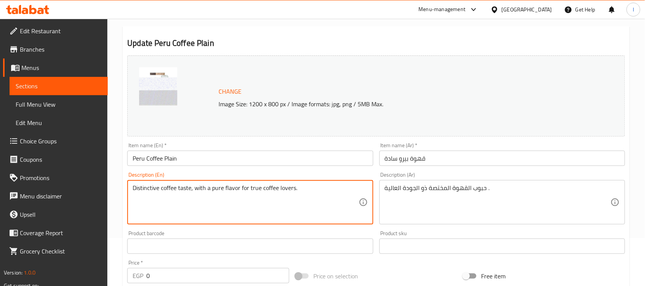
click at [242, 186] on textarea "Distinctive coffee taste, with a pure flavor for true coffee lovers." at bounding box center [246, 202] width 226 height 36
paste textarea "High quality specialty coffee bean"
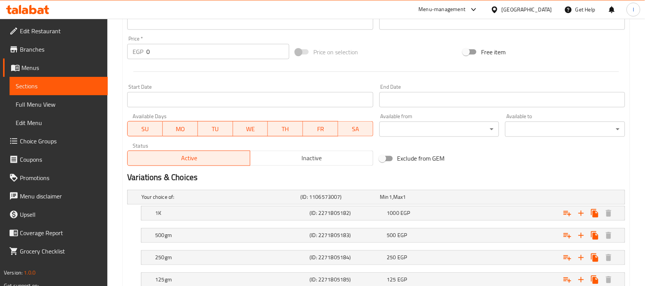
scroll to position [327, 0]
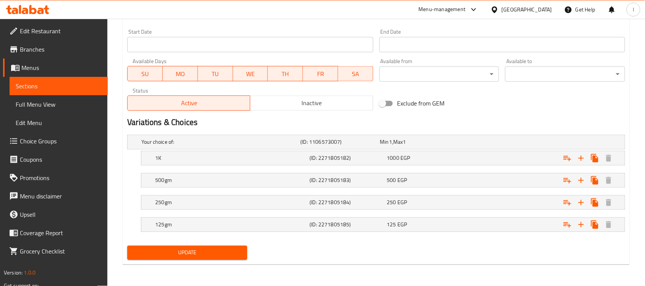
type textarea "High quality specialty coffee beans."
click at [213, 258] on button "Update" at bounding box center [187, 253] width 120 height 14
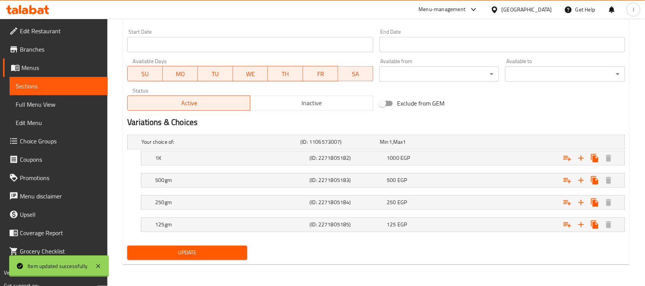
scroll to position [0, 0]
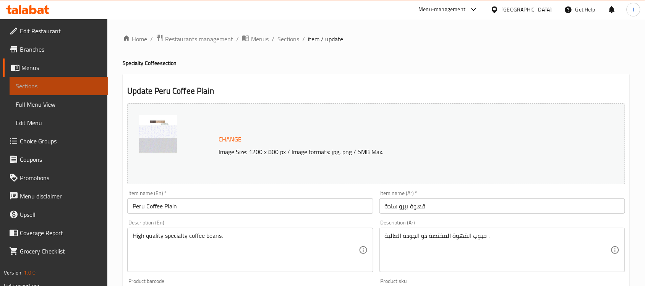
click at [54, 87] on span "Sections" at bounding box center [59, 85] width 86 height 9
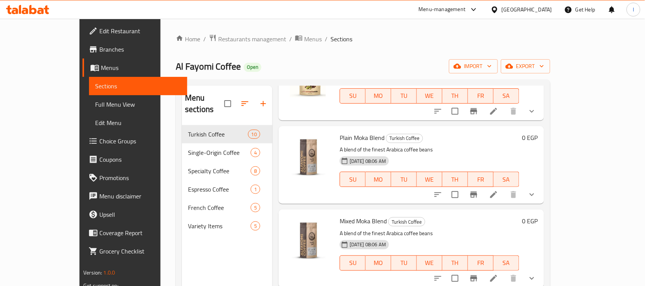
scroll to position [568, 0]
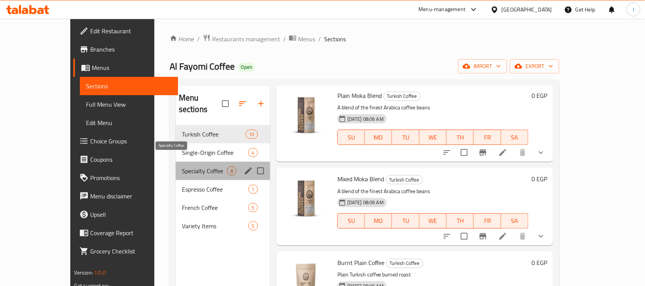
click at [182, 166] on span "Specialty Coffee" at bounding box center [204, 170] width 45 height 9
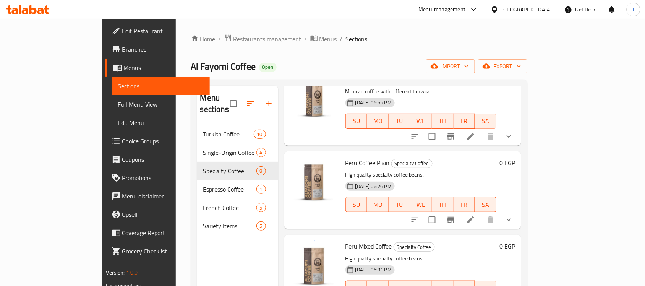
scroll to position [352, 0]
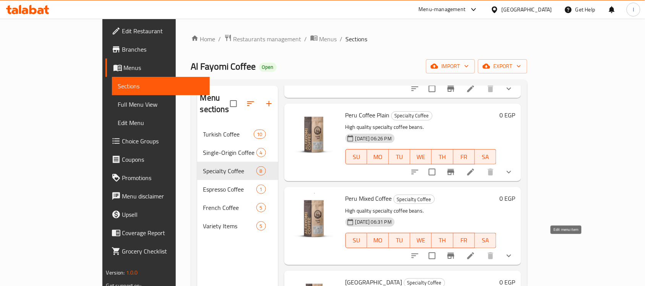
click at [474, 252] on icon at bounding box center [470, 255] width 7 height 7
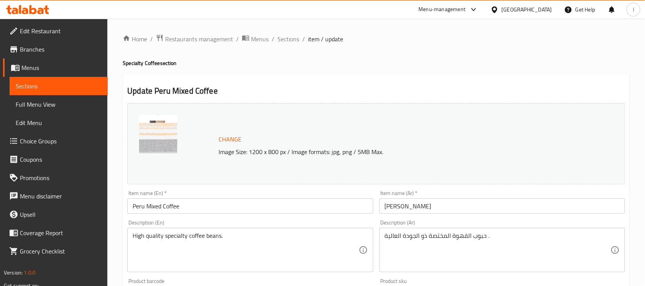
click at [410, 229] on div "حبوب القهوة المختصة ذو الجودة العالية . Description (Ar)" at bounding box center [503, 250] width 246 height 44
click at [227, 138] on span "Change" at bounding box center [230, 139] width 23 height 11
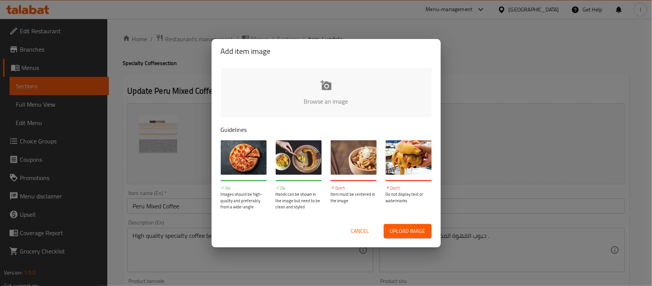
click at [339, 92] on input "file" at bounding box center [585, 103] width 728 height 71
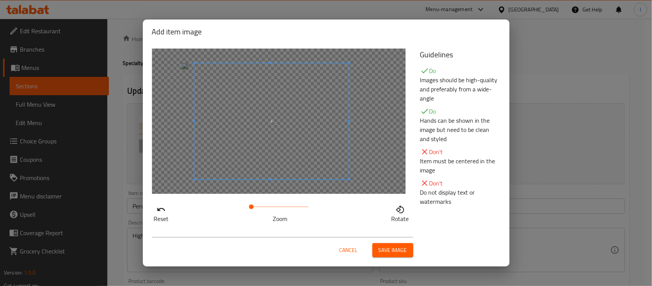
click at [264, 132] on span at bounding box center [271, 121] width 155 height 116
click at [404, 253] on span "Save image" at bounding box center [393, 250] width 29 height 10
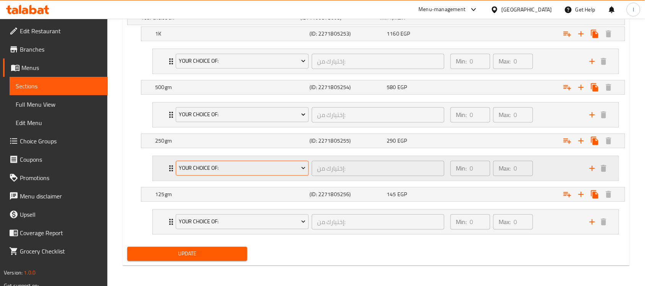
scroll to position [454, 0]
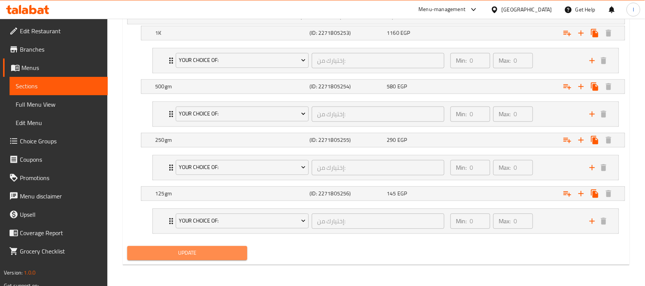
click at [218, 257] on span "Update" at bounding box center [187, 253] width 108 height 10
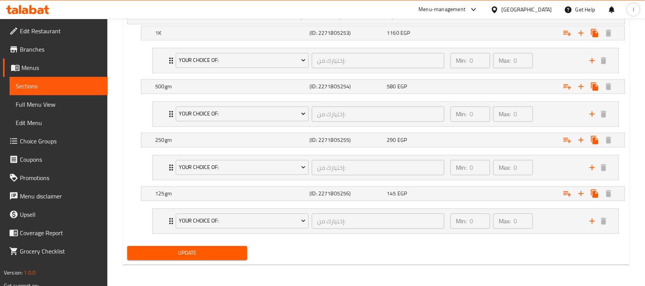
click at [32, 86] on span "Sections" at bounding box center [59, 85] width 86 height 9
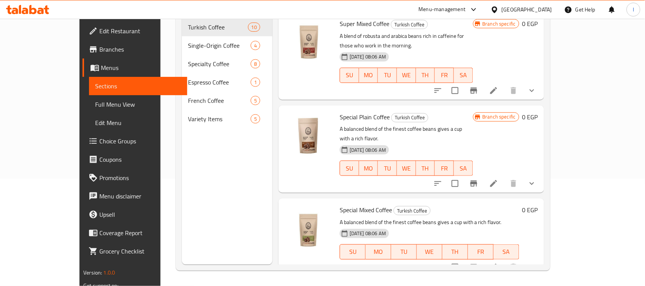
scroll to position [191, 0]
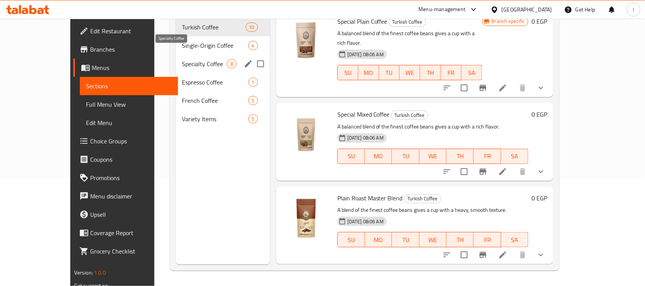
click at [182, 59] on span "Specialty Coffee" at bounding box center [204, 63] width 45 height 9
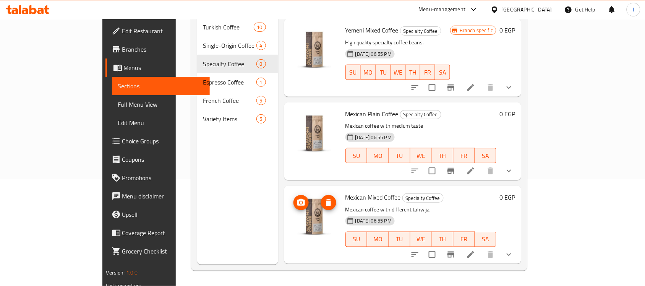
scroll to position [66, 0]
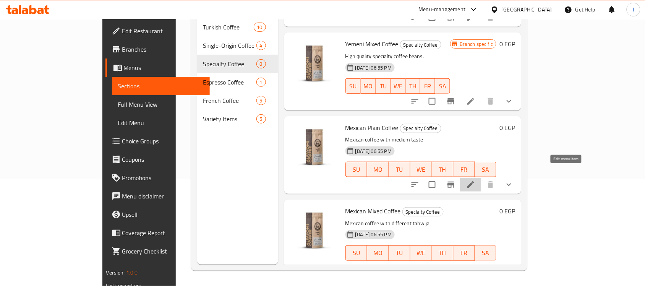
click at [475, 180] on icon at bounding box center [470, 184] width 9 height 9
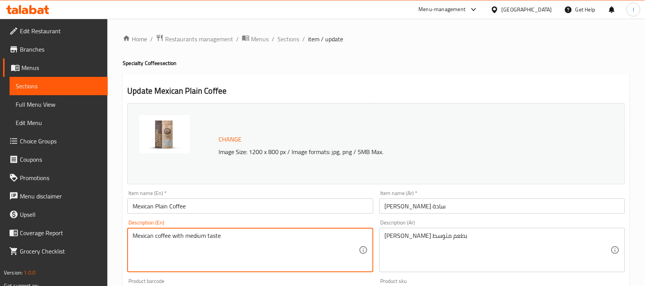
click at [151, 235] on textarea "Mexican coffee with medium taste" at bounding box center [246, 250] width 226 height 36
paste textarea "High quality specialty coffee beans."
type textarea "High quality specialty coffee beans."
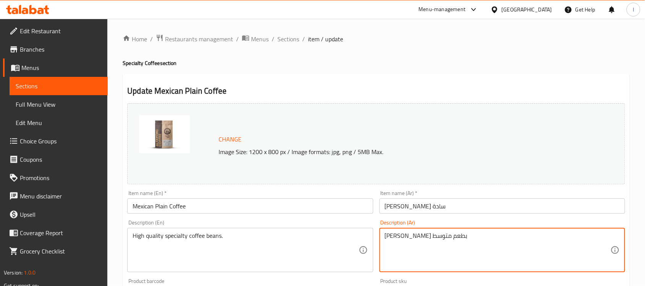
click at [408, 233] on textarea "[PERSON_NAME] بطعم متوسط" at bounding box center [498, 250] width 226 height 36
paste textarea "بوب القهوة المختصة ذو الجودة العالية ."
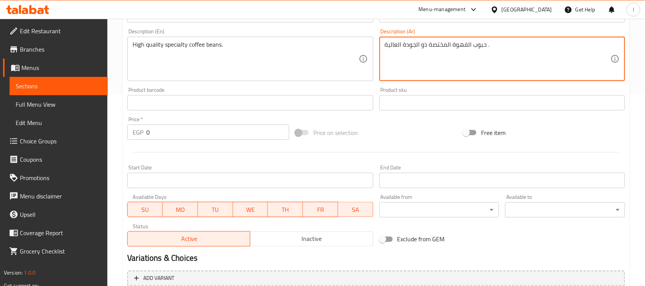
scroll to position [309, 0]
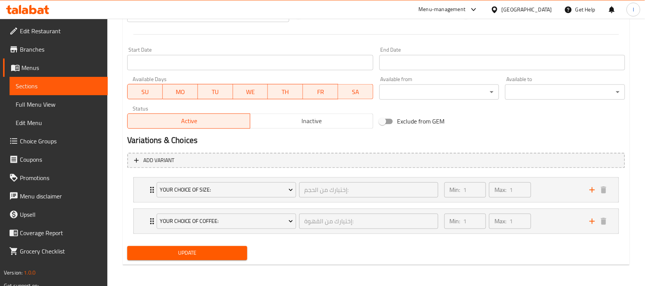
type textarea "حبوب القهوة المختصة ذو الجودة العالية ."
click at [228, 250] on span "Update" at bounding box center [187, 253] width 108 height 10
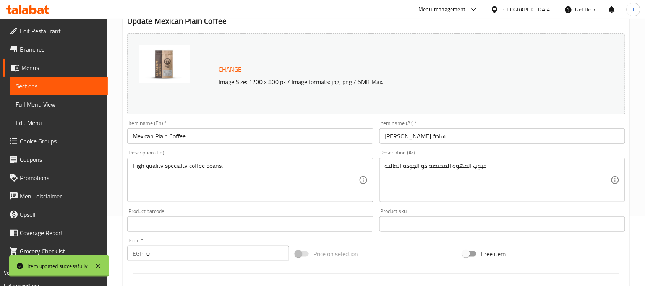
scroll to position [0, 0]
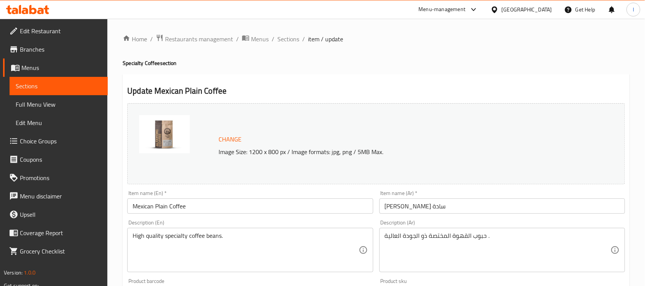
click at [71, 88] on span "Sections" at bounding box center [59, 85] width 86 height 9
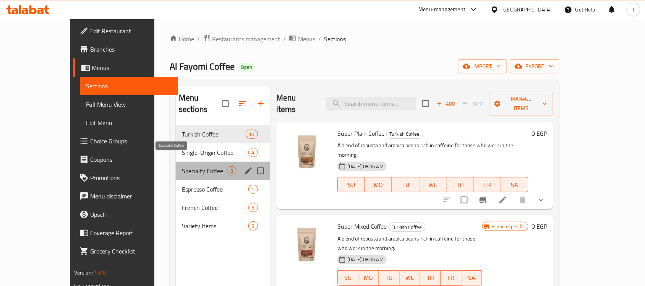
click at [182, 166] on span "Specialty Coffee" at bounding box center [204, 170] width 45 height 9
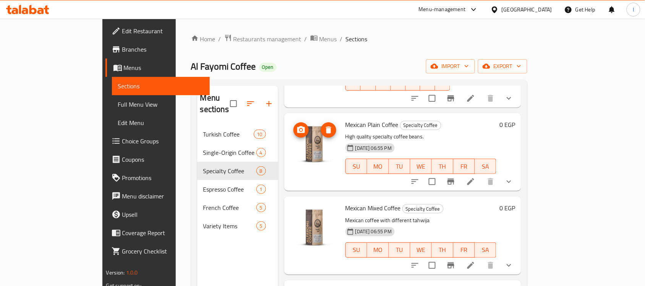
scroll to position [161, 0]
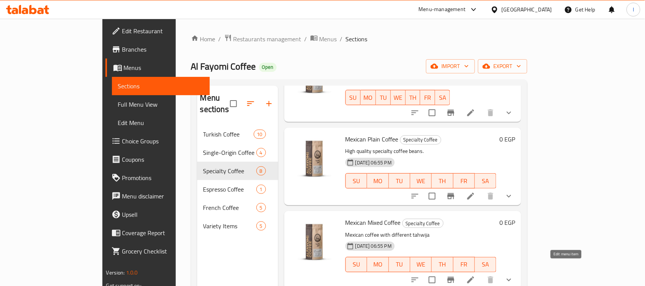
click at [475, 275] on icon at bounding box center [470, 279] width 9 height 9
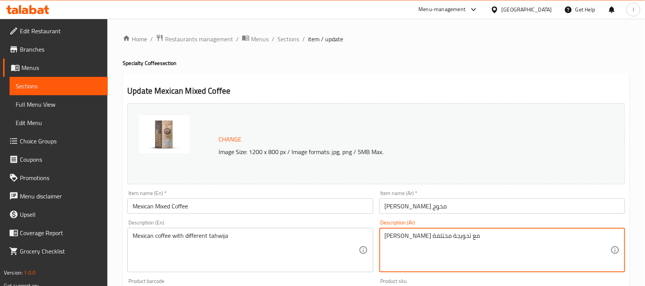
click at [443, 235] on textarea "[PERSON_NAME] مع تحويجة مختلفة" at bounding box center [498, 250] width 226 height 36
paste textarea "بوب القهوة المختصة ذو الجودة العالية ."
type textarea "حبوب القهوة المختصة ذو الجودة العالية ."
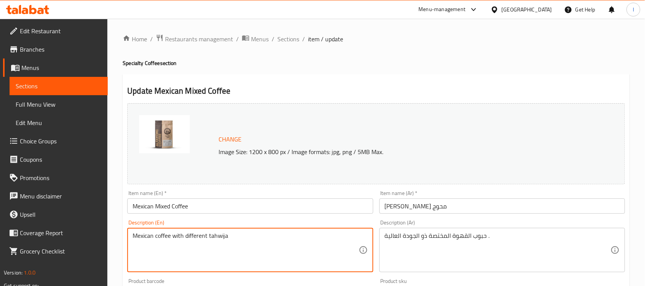
click at [178, 236] on textarea "Mexican coffee with different tahwija" at bounding box center [246, 250] width 226 height 36
paste textarea "High quality specialty coffee beans."
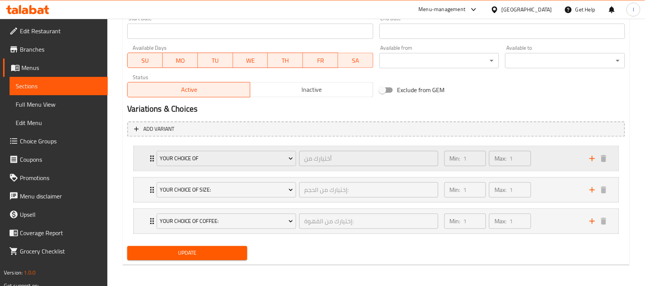
scroll to position [341, 0]
type textarea "High quality specialty coffee beans."
click at [197, 255] on span "Update" at bounding box center [187, 253] width 108 height 10
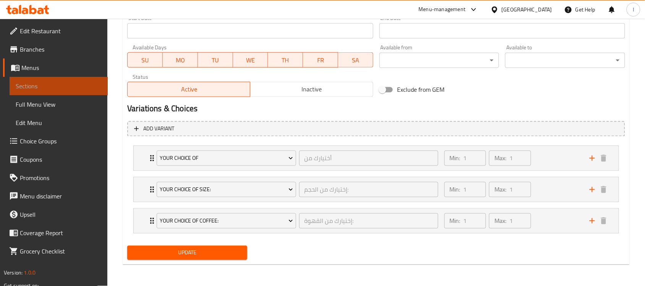
click at [41, 83] on span "Sections" at bounding box center [59, 85] width 86 height 9
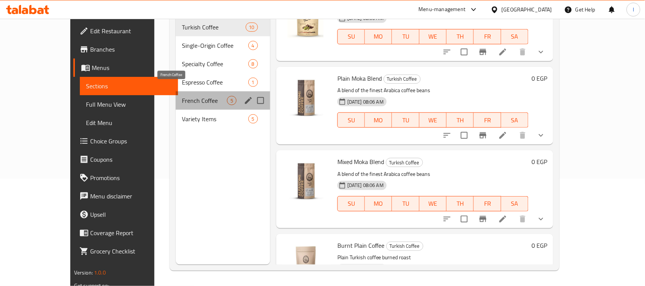
click at [182, 96] on span "French Coffee" at bounding box center [204, 100] width 45 height 9
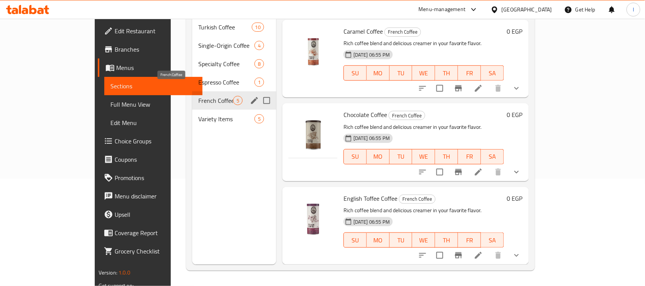
scroll to position [150, 0]
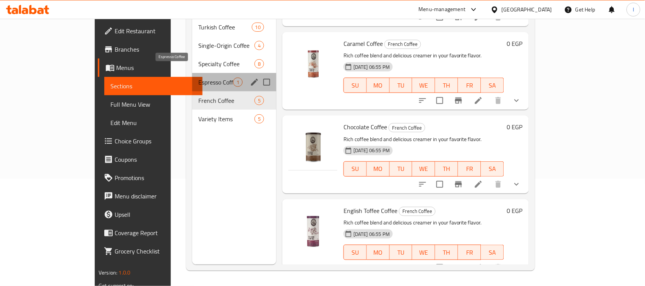
click at [198, 78] on span "Espresso Coffee" at bounding box center [215, 82] width 35 height 9
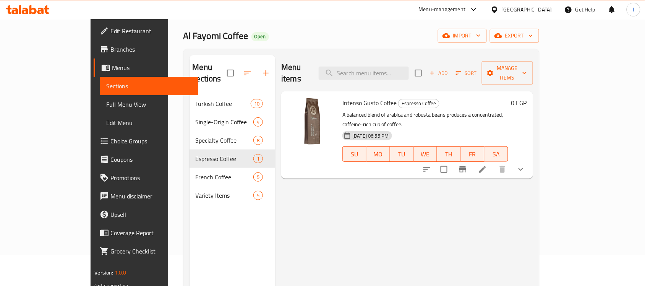
scroll to position [12, 0]
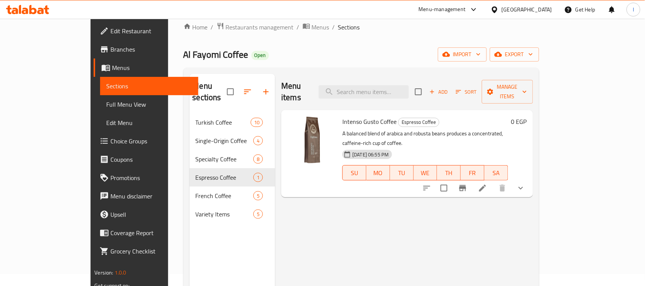
click at [393, 147] on div "[DATE] 06:55 PM SU MO TU WE TH FR SA" at bounding box center [425, 167] width 172 height 41
click at [486, 185] on icon at bounding box center [482, 188] width 7 height 7
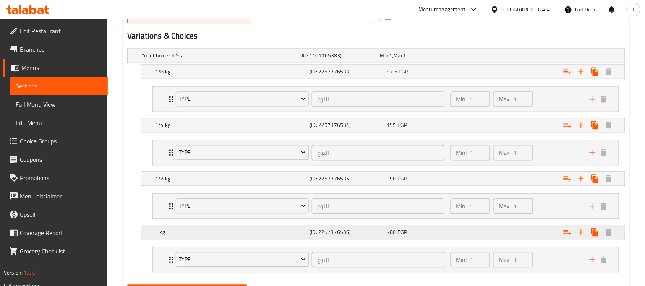
scroll to position [310, 0]
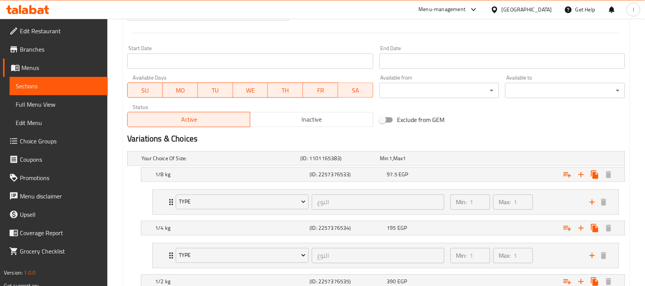
click at [159, 140] on h2 "Variations & Choices" at bounding box center [376, 138] width 498 height 11
click at [57, 135] on link "Choice Groups" at bounding box center [55, 141] width 105 height 18
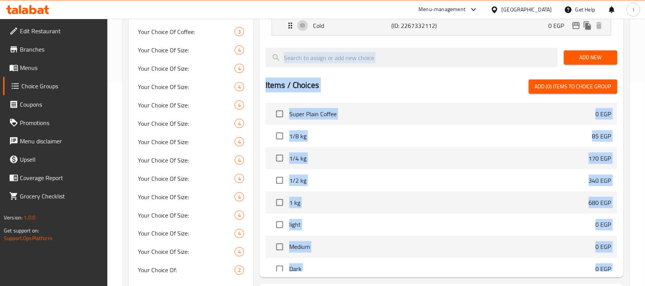
scroll to position [204, 0]
click at [633, 115] on div "Home / Restaurants management / Choice Groups Choice Groups Choice Groups Your …" at bounding box center [376, 85] width 538 height 540
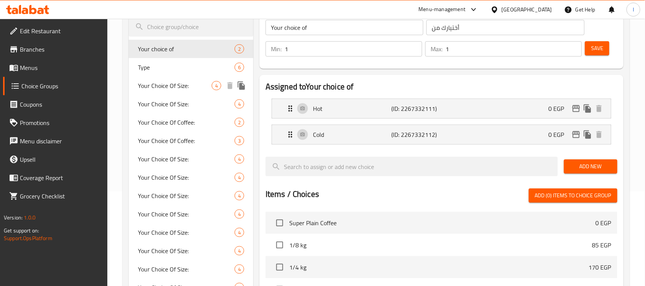
scroll to position [96, 0]
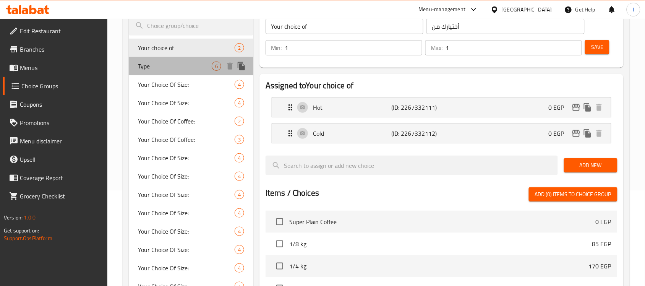
click at [170, 63] on span "Type" at bounding box center [175, 66] width 74 height 9
type input "Type"
type input "النوع"
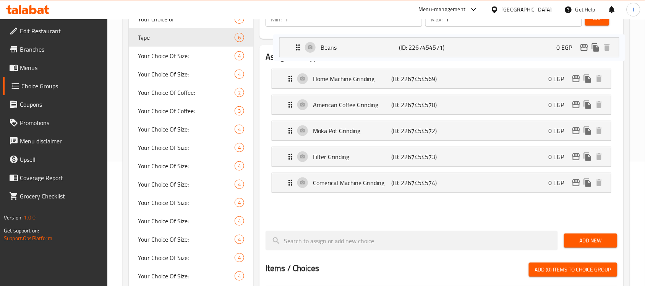
scroll to position [118, 0]
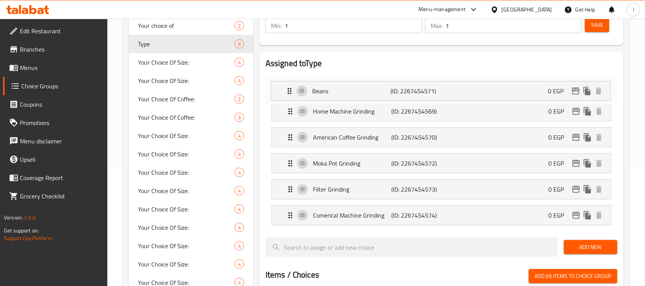
drag, startPoint x: 282, startPoint y: 114, endPoint x: 283, endPoint y: 90, distance: 23.3
click at [283, 90] on nav "Home Machine Grinding (ID: 2267454569) 0 EGP Name (En) Home Machine Grinding Na…" at bounding box center [442, 150] width 352 height 162
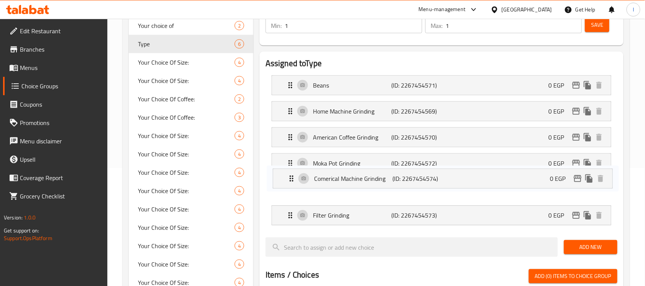
scroll to position [118, 0]
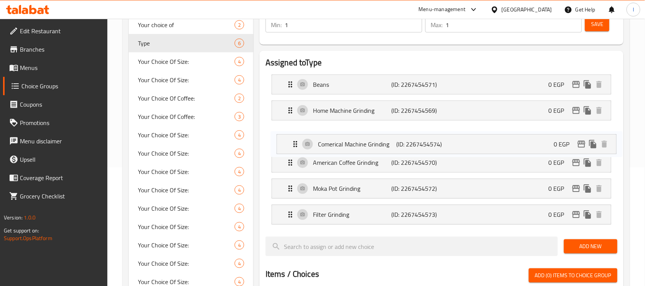
drag, startPoint x: 291, startPoint y: 219, endPoint x: 296, endPoint y: 144, distance: 74.3
click at [296, 144] on nav "Beans (ID: 2267454571) 0 EGP Name (En) Beans Name (En) Name (Ar) حبوب Name (Ar)…" at bounding box center [442, 149] width 352 height 162
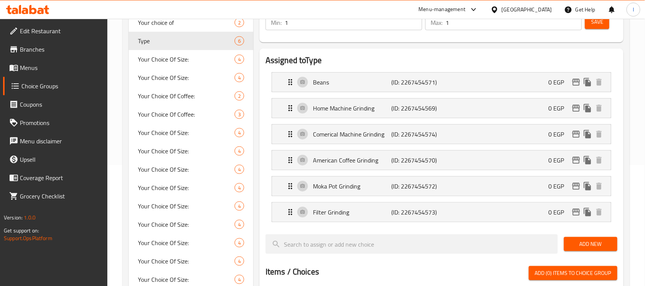
scroll to position [23, 0]
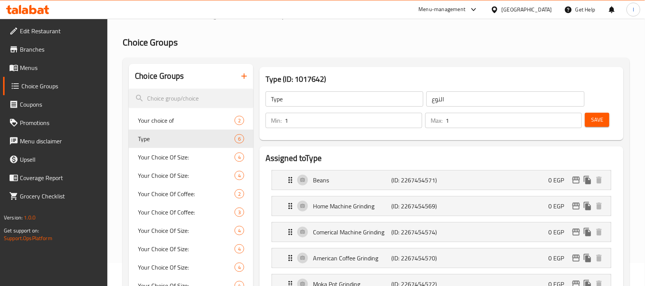
click at [597, 117] on span "Save" at bounding box center [597, 120] width 12 height 10
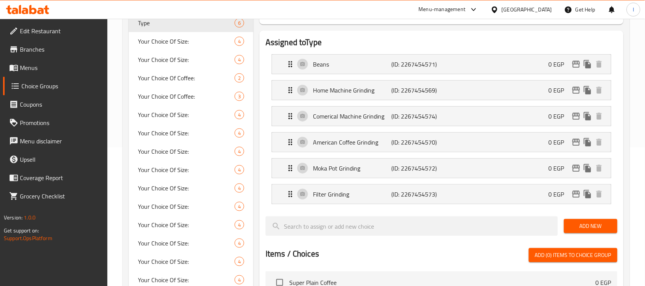
scroll to position [0, 0]
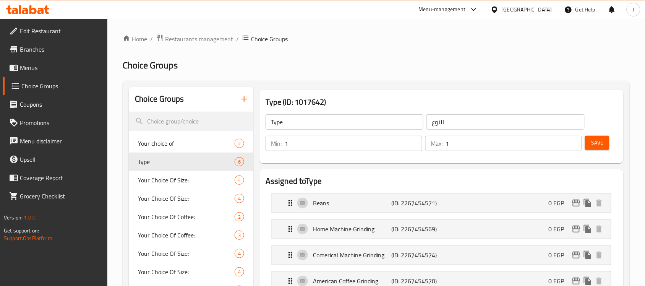
click at [368, 43] on ol "Home / Restaurants management / Choice Groups" at bounding box center [376, 39] width 507 height 10
click at [37, 53] on span "Branches" at bounding box center [61, 49] width 82 height 9
